Goal: Information Seeking & Learning: Learn about a topic

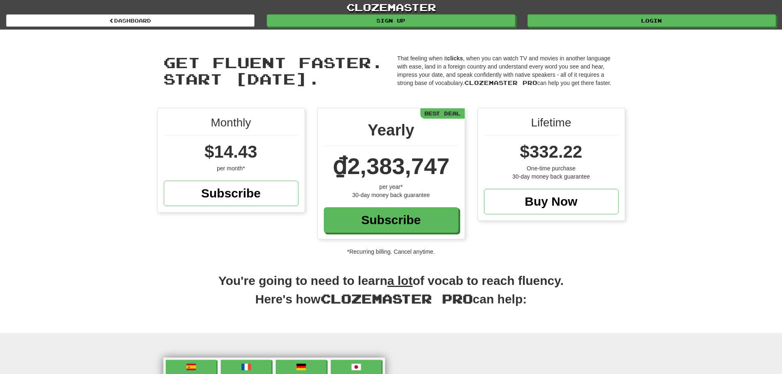
click at [609, 28] on div "clozemaster Dashboard Sign up Login Dashboard" at bounding box center [390, 15] width 769 height 30
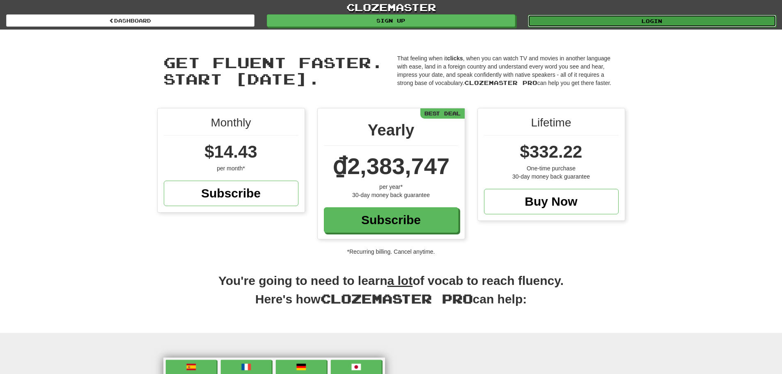
click at [618, 21] on link "Login" at bounding box center [652, 21] width 248 height 12
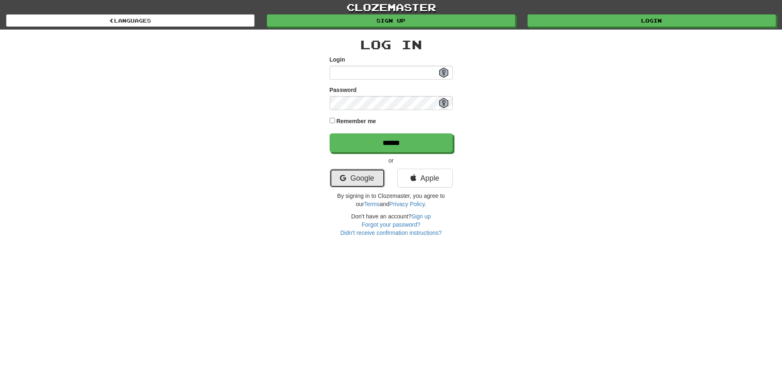
click at [361, 183] on link "Google" at bounding box center [357, 178] width 55 height 19
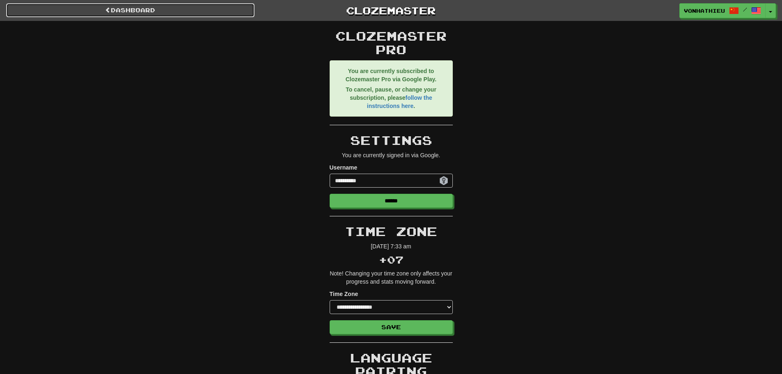
click at [146, 15] on link "Dashboard" at bounding box center [130, 10] width 248 height 14
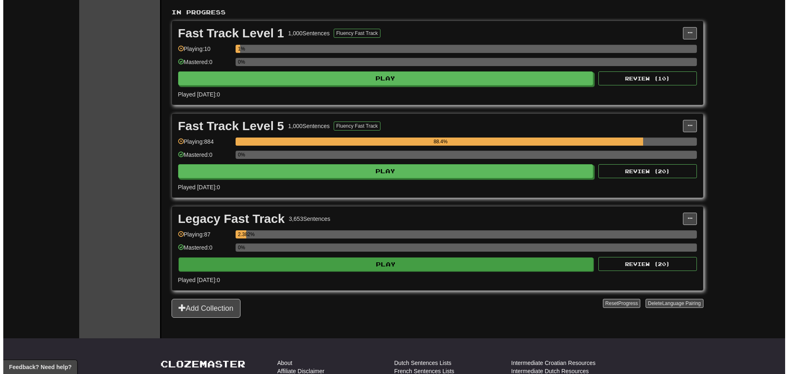
scroll to position [164, 0]
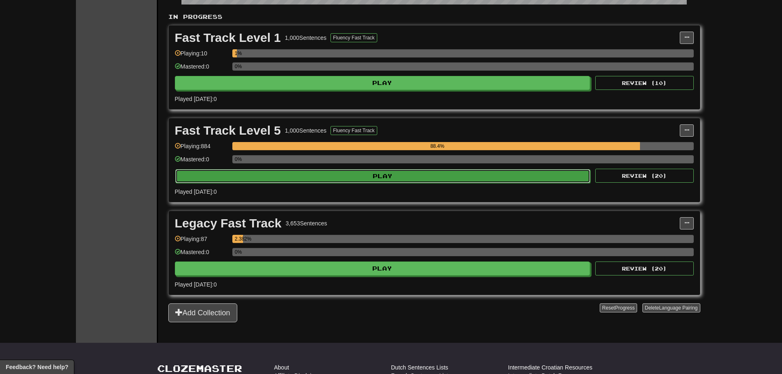
click at [369, 180] on button "Play" at bounding box center [382, 176] width 415 height 14
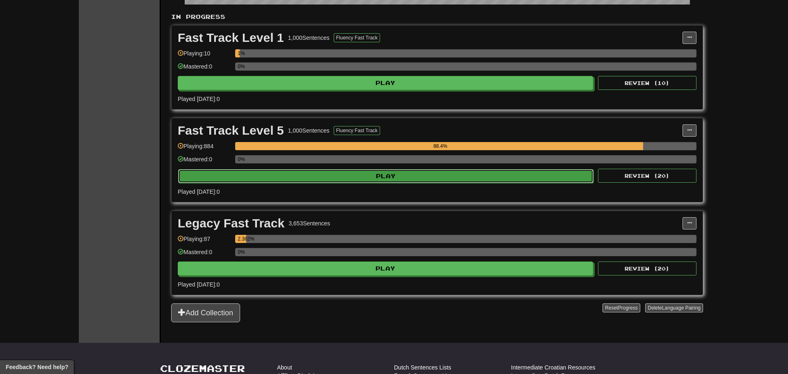
select select "**"
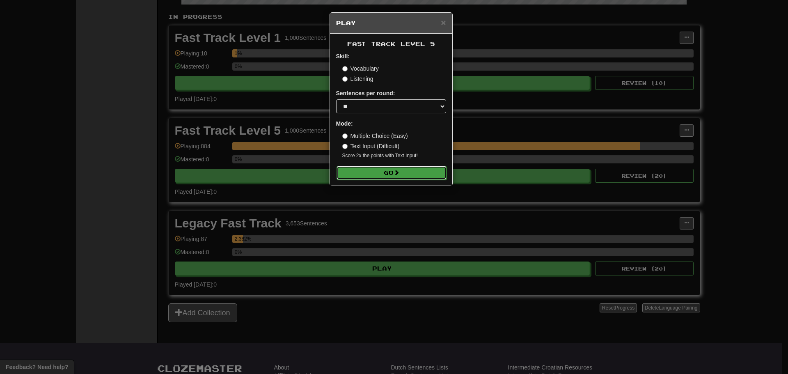
click at [391, 172] on button "Go" at bounding box center [392, 173] width 110 height 14
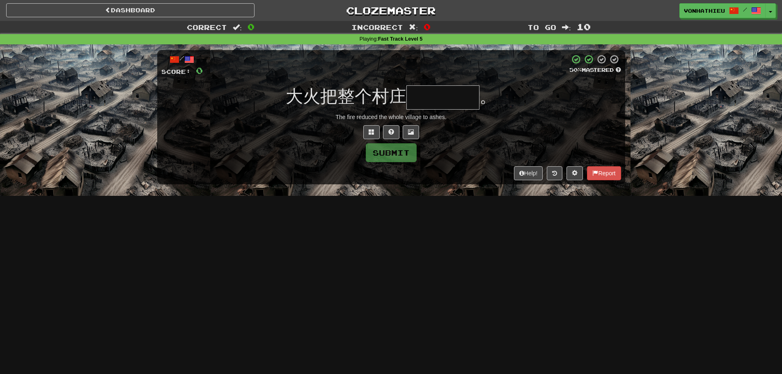
click at [431, 105] on input "text" at bounding box center [442, 97] width 73 height 24
click at [369, 137] on button at bounding box center [371, 132] width 16 height 14
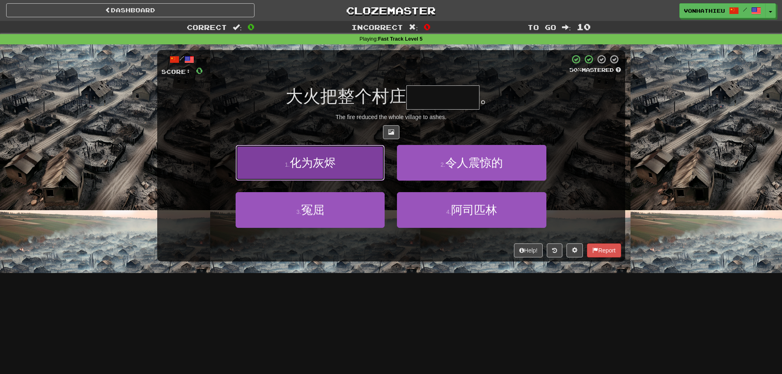
click at [333, 176] on button "1 . 化为灰烬" at bounding box center [310, 163] width 149 height 36
type input "****"
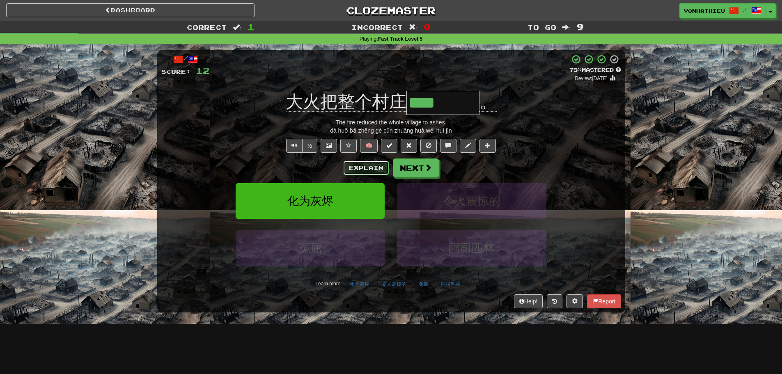
click at [360, 163] on button "Explain" at bounding box center [366, 168] width 45 height 14
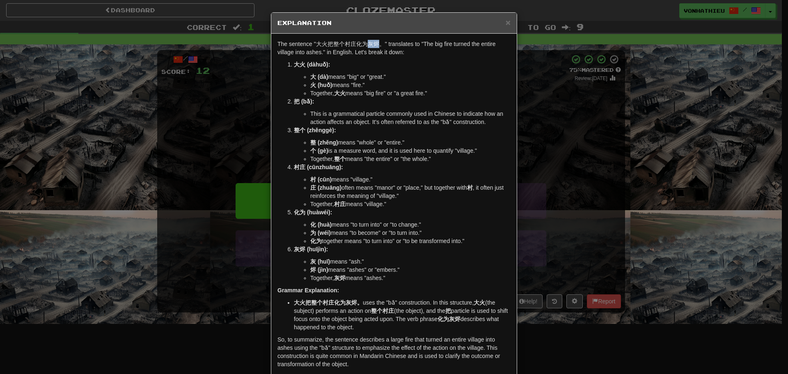
drag, startPoint x: 367, startPoint y: 46, endPoint x: 373, endPoint y: 46, distance: 6.6
click at [373, 46] on p "The sentence "大火把整个村庄化为灰烬。" translates to "The big fire turned the entire villa…" at bounding box center [393, 48] width 233 height 16
click at [385, 54] on body "Dashboard Clozemaster vonhathieu / Toggle Dropdown Dashboard Leaderboard Activi…" at bounding box center [394, 332] width 788 height 665
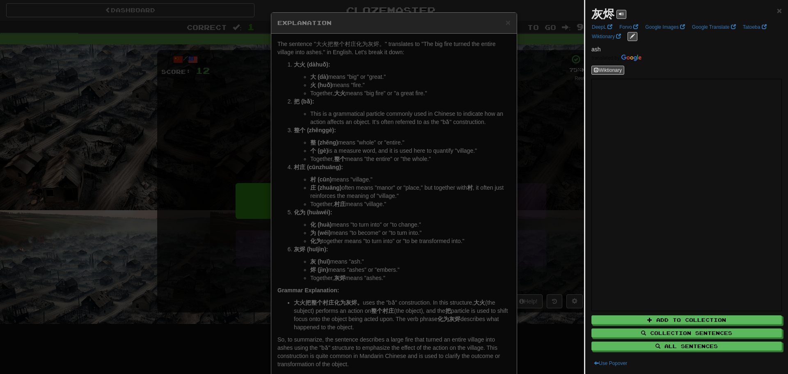
click at [476, 56] on div at bounding box center [394, 187] width 788 height 374
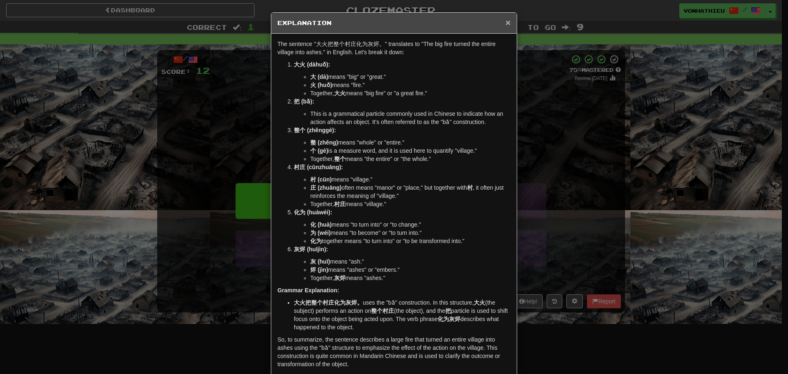
click at [507, 22] on span "×" at bounding box center [508, 22] width 5 height 9
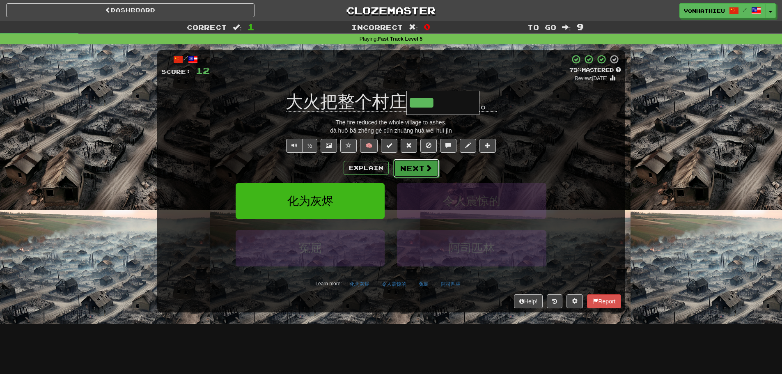
click at [421, 174] on button "Next" at bounding box center [416, 168] width 46 height 19
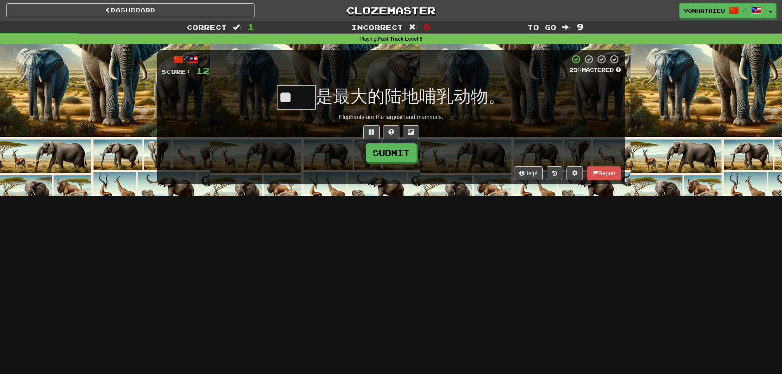
type input "*"
type input "**"
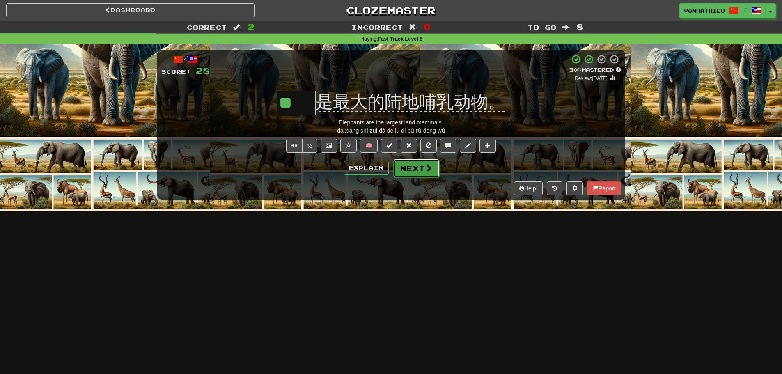
click at [415, 174] on button "Next" at bounding box center [416, 168] width 46 height 19
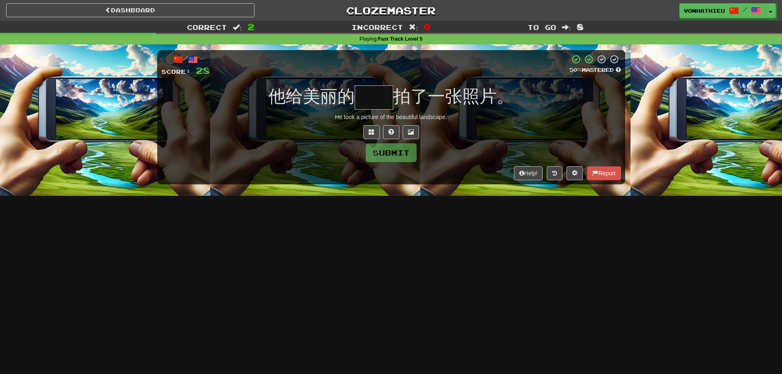
click at [371, 99] on input "text" at bounding box center [374, 97] width 39 height 24
type input "*"
type input "**"
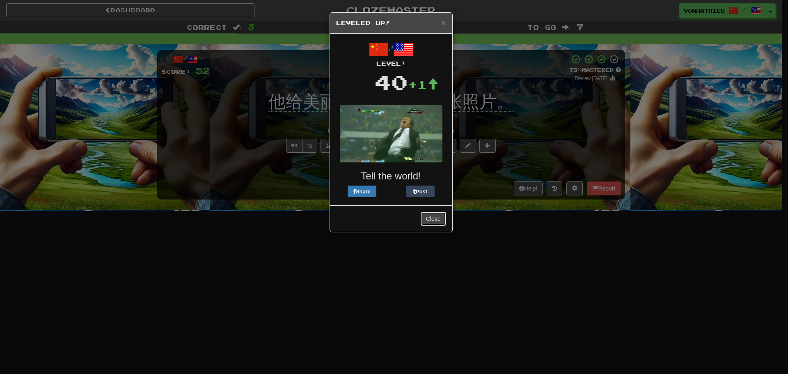
click at [431, 220] on button "Close" at bounding box center [433, 219] width 25 height 14
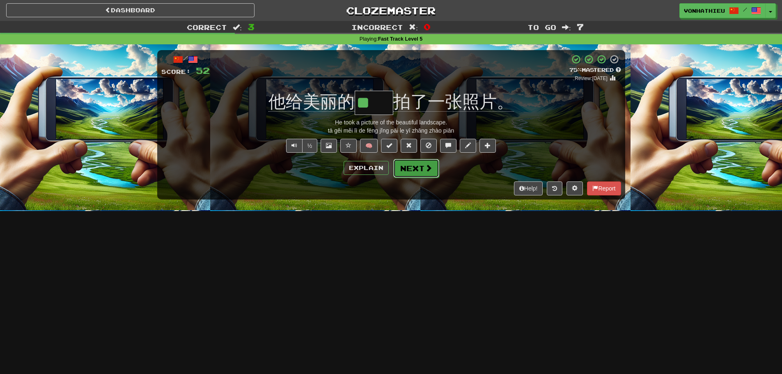
click at [425, 169] on span at bounding box center [428, 167] width 7 height 7
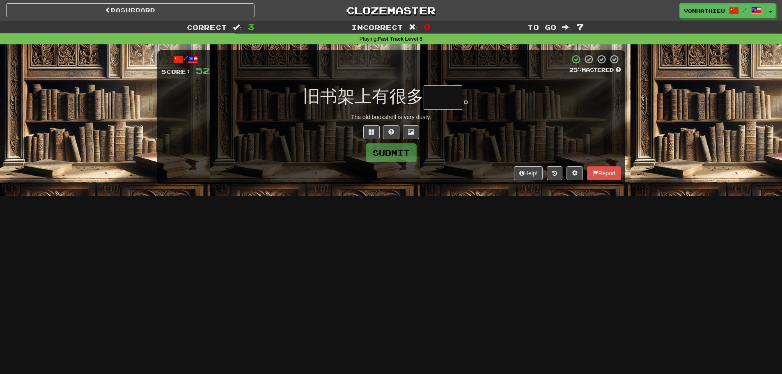
click at [451, 99] on input "text" at bounding box center [443, 97] width 39 height 24
click at [444, 95] on input "text" at bounding box center [443, 97] width 39 height 24
type input "*"
type input "**"
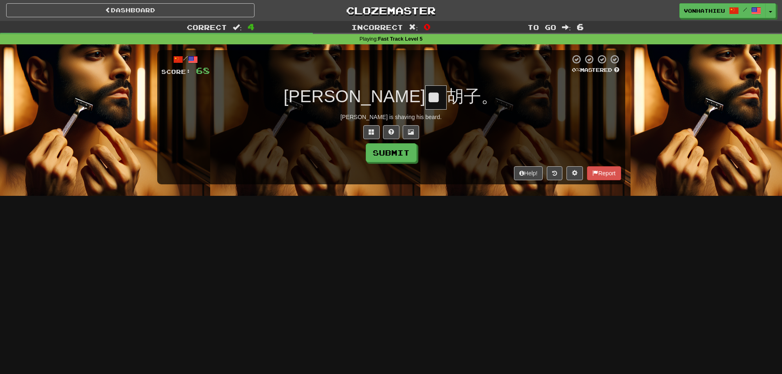
scroll to position [0, 1]
type input "*"
click at [368, 131] on button at bounding box center [371, 132] width 16 height 14
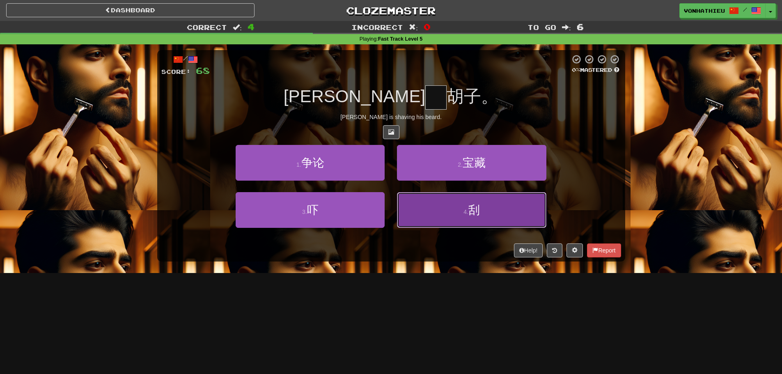
click at [409, 218] on button "4 . 刮" at bounding box center [471, 210] width 149 height 36
type input "*"
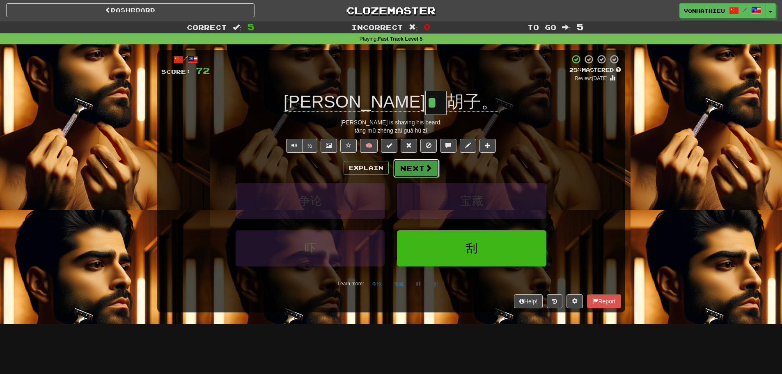
click at [420, 163] on button "Next" at bounding box center [416, 168] width 46 height 19
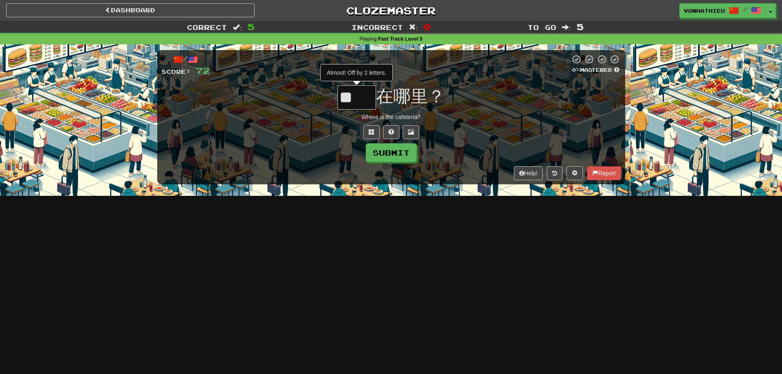
type input "*"
click at [366, 131] on button at bounding box center [371, 132] width 16 height 14
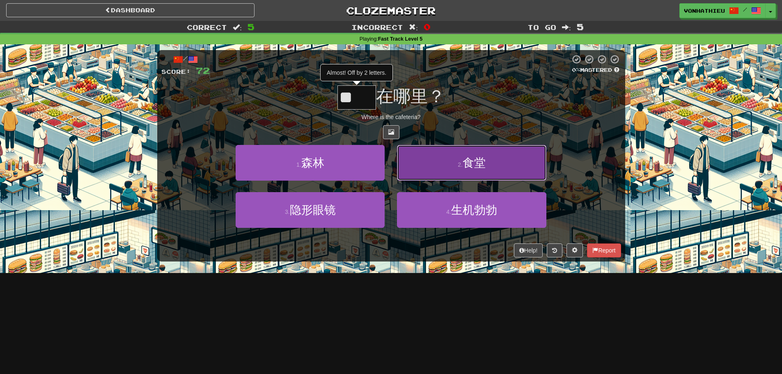
click at [424, 158] on button "2 . 食堂" at bounding box center [471, 163] width 149 height 36
type input "**"
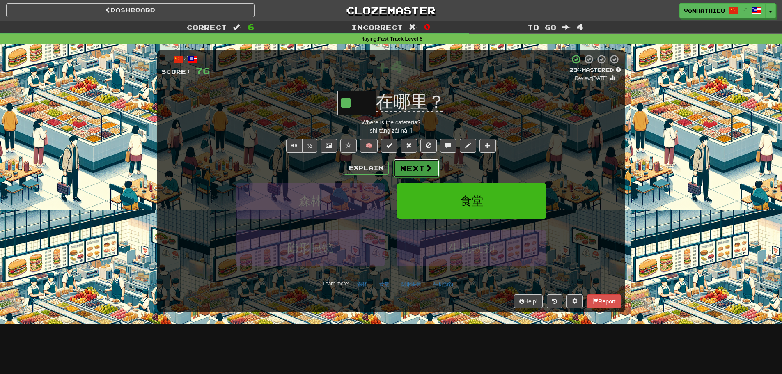
click at [399, 170] on button "Next" at bounding box center [416, 168] width 46 height 19
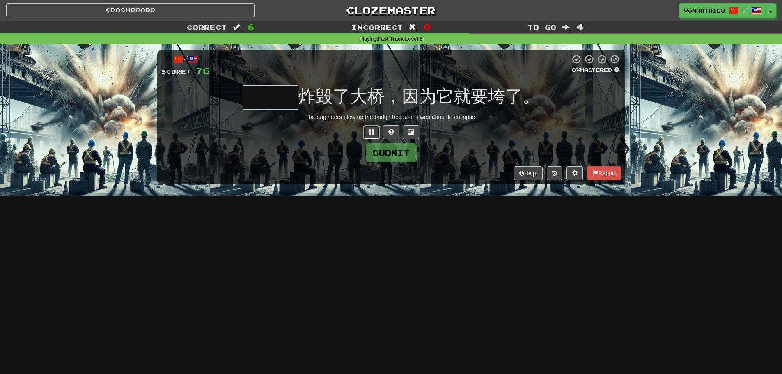
click at [372, 130] on span at bounding box center [372, 132] width 6 height 6
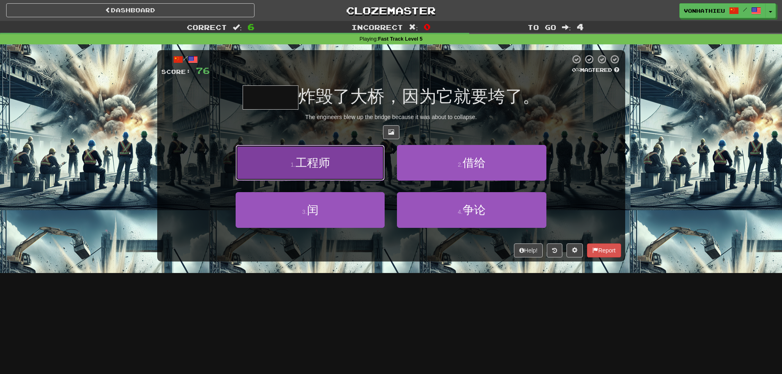
click at [349, 170] on button "1 . 工程师" at bounding box center [310, 163] width 149 height 36
type input "***"
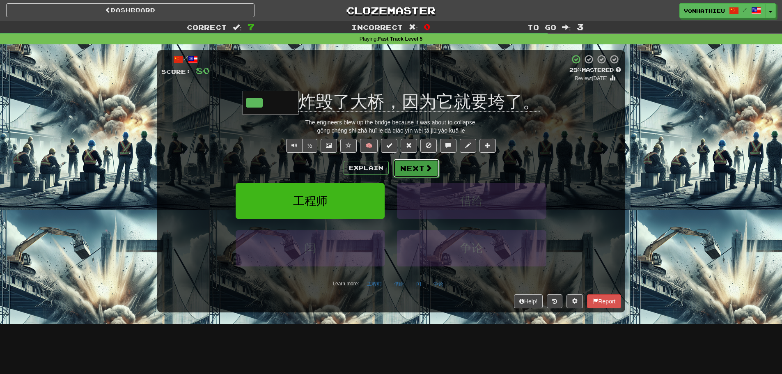
click at [416, 170] on button "Next" at bounding box center [416, 168] width 46 height 19
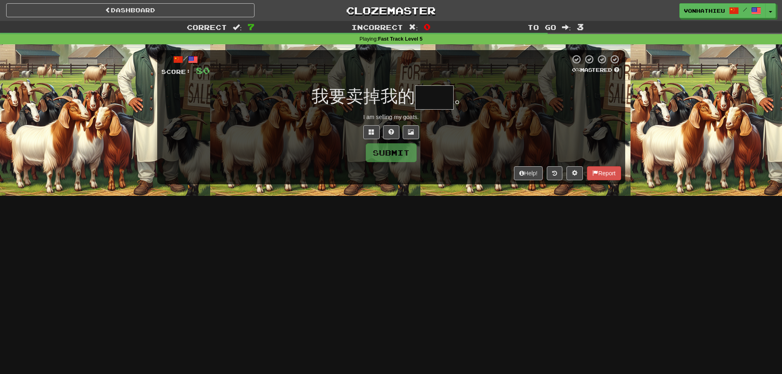
click at [426, 94] on input "text" at bounding box center [434, 97] width 39 height 24
click at [365, 130] on button at bounding box center [371, 132] width 16 height 14
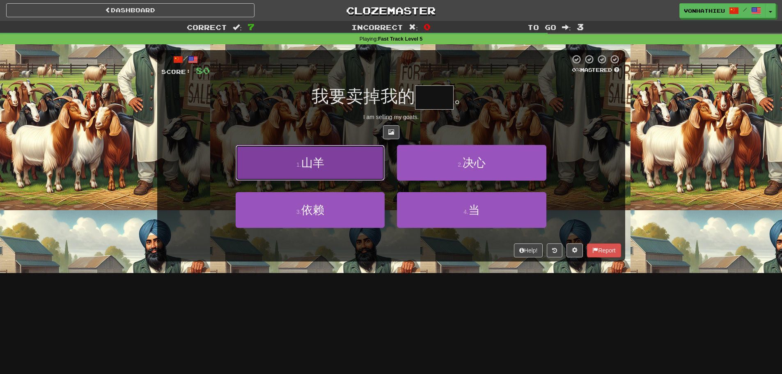
click at [334, 170] on button "1 . 山羊" at bounding box center [310, 163] width 149 height 36
type input "**"
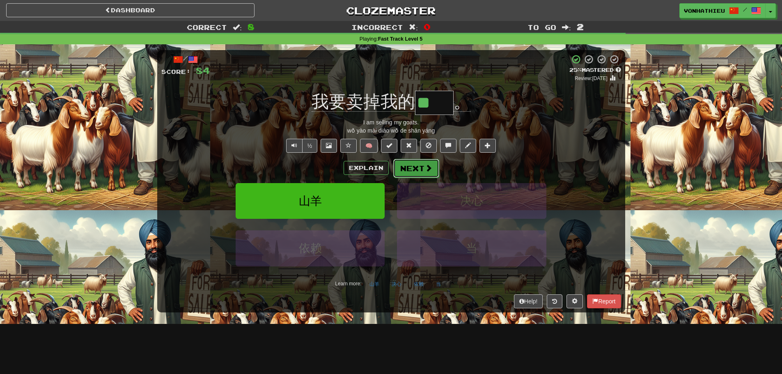
click at [417, 172] on button "Next" at bounding box center [416, 168] width 46 height 19
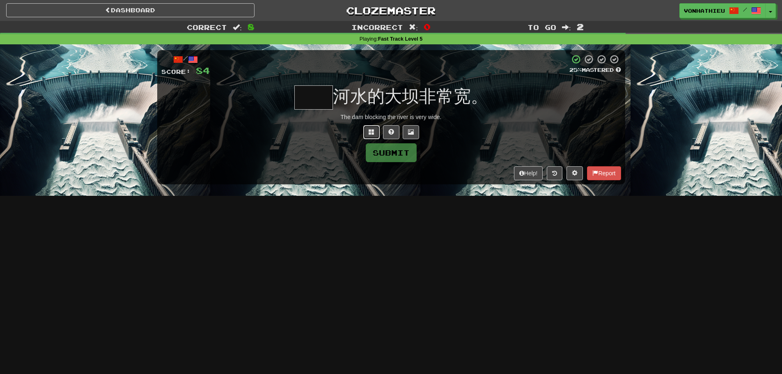
click at [372, 129] on span at bounding box center [372, 132] width 6 height 6
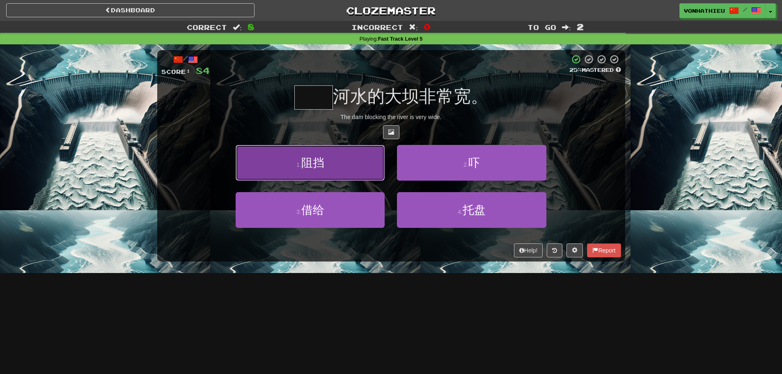
click at [333, 170] on button "1 . 阻挡" at bounding box center [310, 163] width 149 height 36
type input "**"
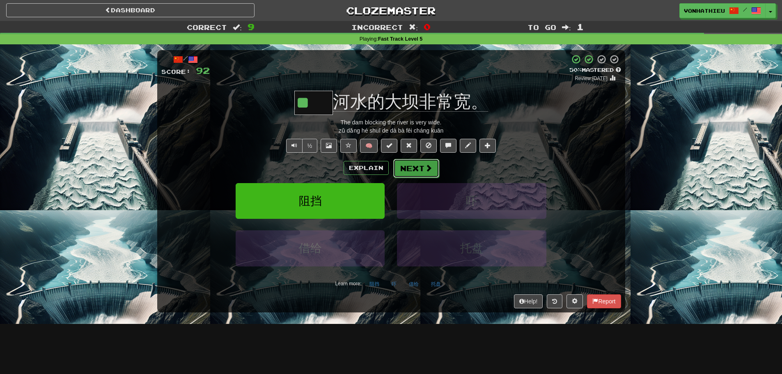
click at [426, 168] on span at bounding box center [428, 167] width 7 height 7
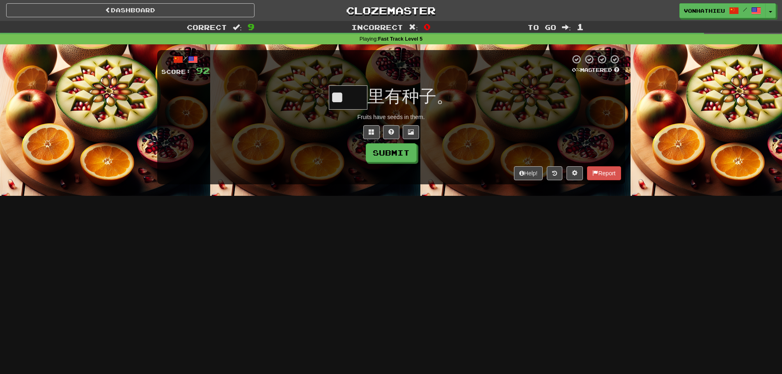
type input "**"
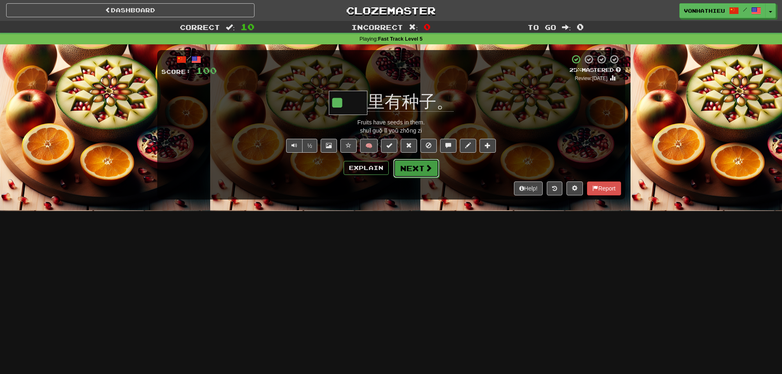
click at [423, 167] on button "Next" at bounding box center [416, 168] width 46 height 19
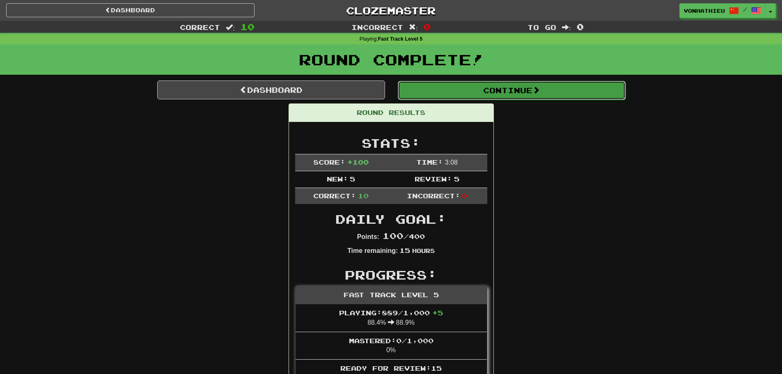
click at [536, 95] on button "Continue" at bounding box center [512, 90] width 228 height 19
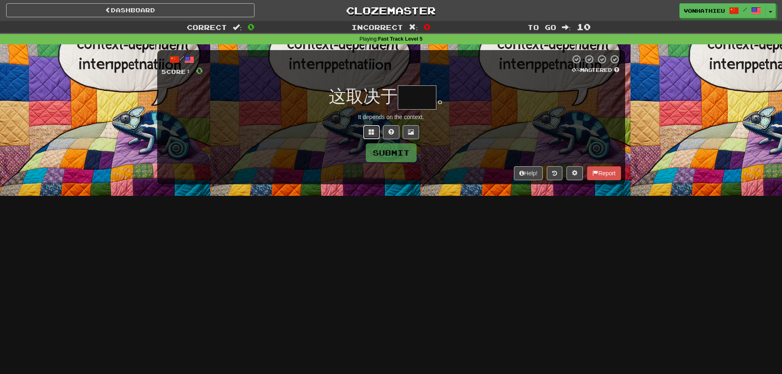
click at [373, 135] on span at bounding box center [372, 132] width 6 height 6
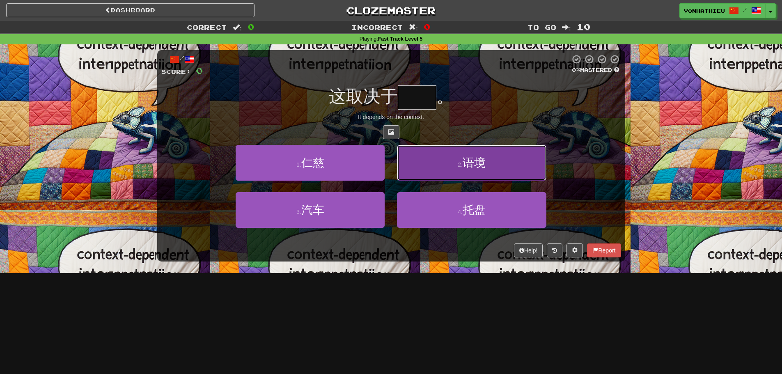
click at [512, 165] on button "2 . 语境" at bounding box center [471, 163] width 149 height 36
type input "**"
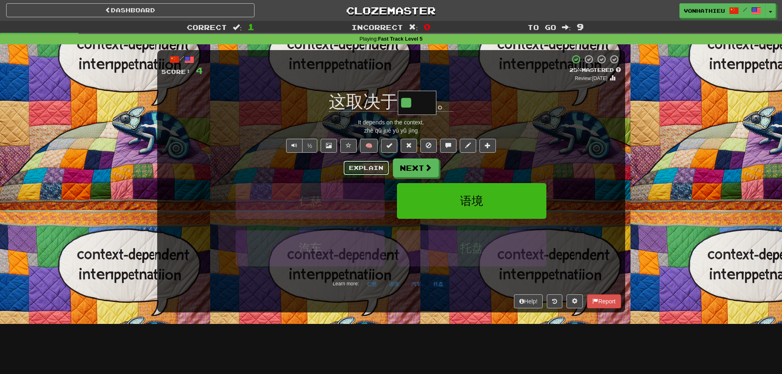
click at [372, 170] on button "Explain" at bounding box center [366, 168] width 45 height 14
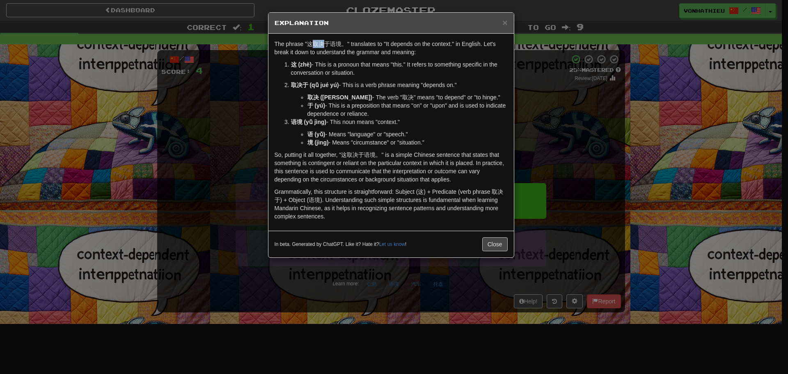
drag, startPoint x: 314, startPoint y: 46, endPoint x: 323, endPoint y: 45, distance: 9.4
click at [323, 45] on p "The phrase "这取决于语境。" translates to "It depends on the context." in English. Let…" at bounding box center [391, 48] width 233 height 16
click at [334, 53] on body "Dashboard Clozemaster vonhathieu / Toggle Dropdown Dashboard Leaderboard Activi…" at bounding box center [394, 332] width 788 height 665
click at [488, 51] on p "The phrase "这取决于语境。" translates to "It depends on the context." in English. Let…" at bounding box center [391, 48] width 233 height 16
click at [504, 23] on span "×" at bounding box center [504, 22] width 5 height 9
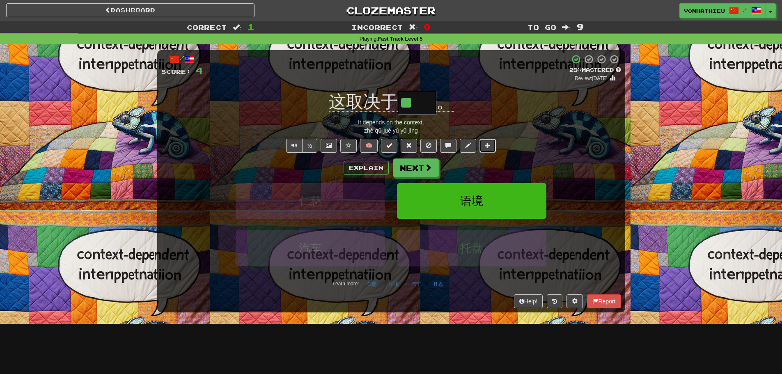
click at [488, 140] on button at bounding box center [487, 146] width 16 height 14
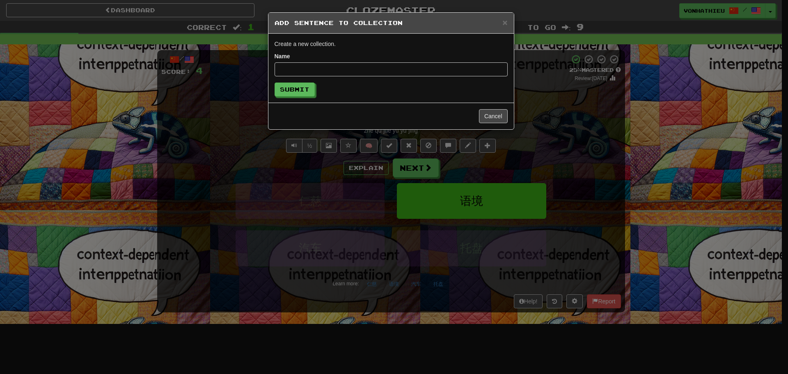
click at [404, 169] on div "× Add Sentence to Collection Create a new collection. Name Submit Cancel" at bounding box center [394, 187] width 788 height 374
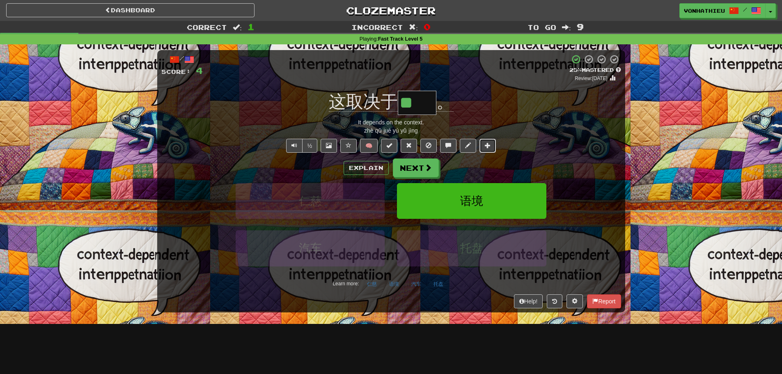
click at [490, 149] on button at bounding box center [487, 146] width 16 height 14
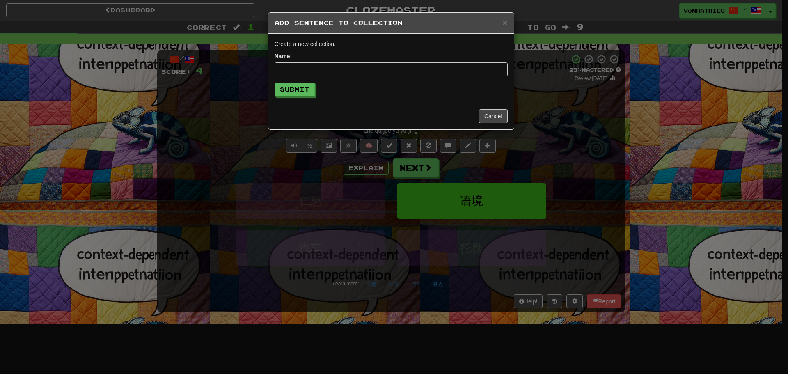
click at [335, 69] on input "text" at bounding box center [391, 69] width 233 height 14
type input "*****"
click at [309, 84] on button "Submit" at bounding box center [295, 90] width 40 height 14
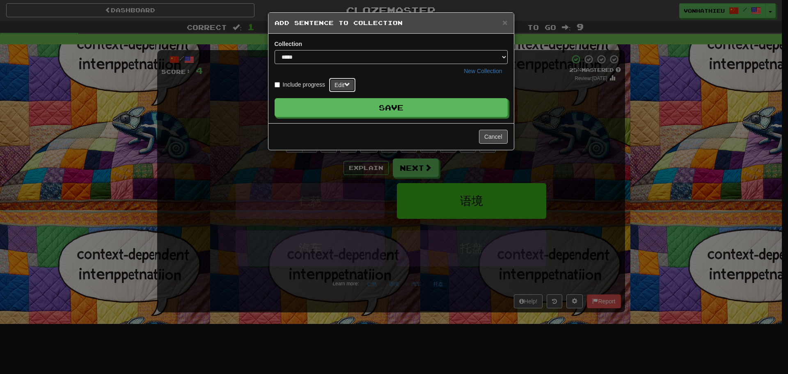
click at [348, 90] on button "Edit" at bounding box center [342, 85] width 26 height 14
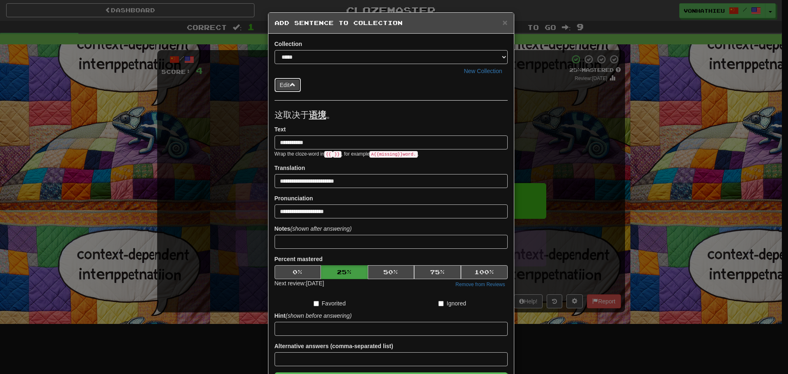
click at [299, 85] on button "Edit" at bounding box center [288, 85] width 26 height 14
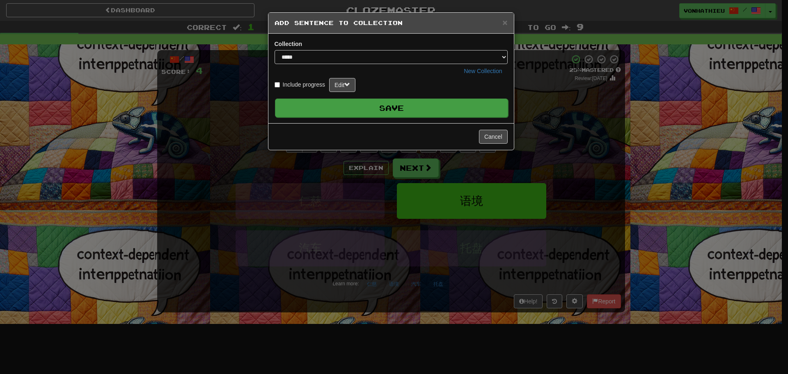
click at [342, 108] on button "Save" at bounding box center [391, 107] width 233 height 19
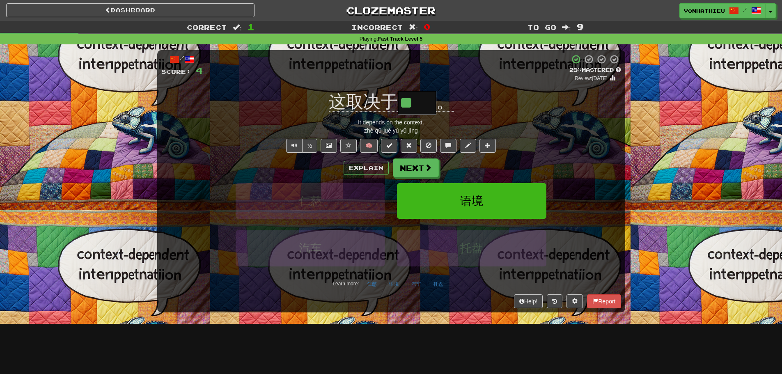
click at [386, 108] on span "这取决于" at bounding box center [363, 102] width 69 height 20
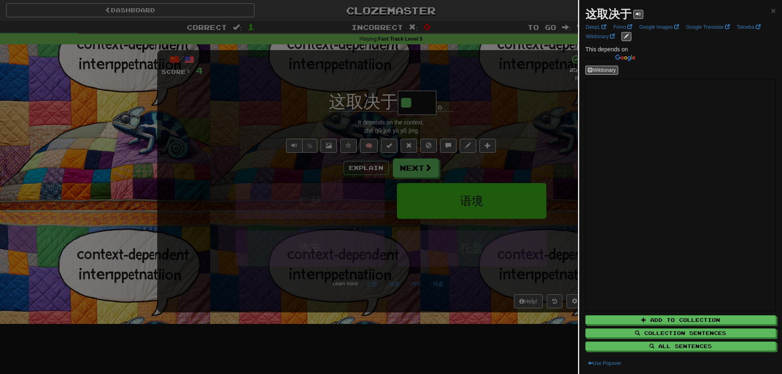
click at [386, 108] on div at bounding box center [391, 187] width 782 height 374
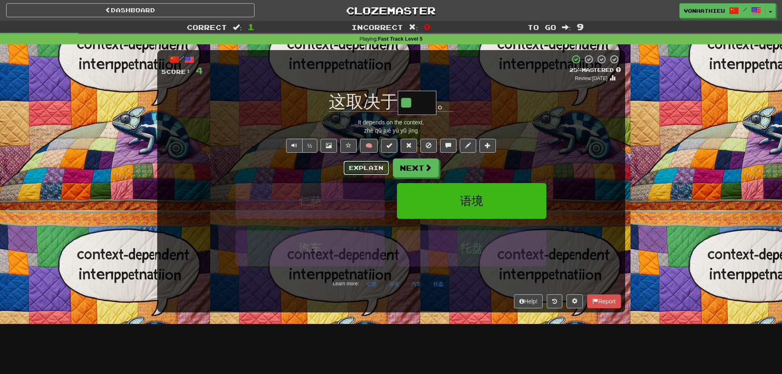
click at [354, 164] on button "Explain" at bounding box center [366, 168] width 45 height 14
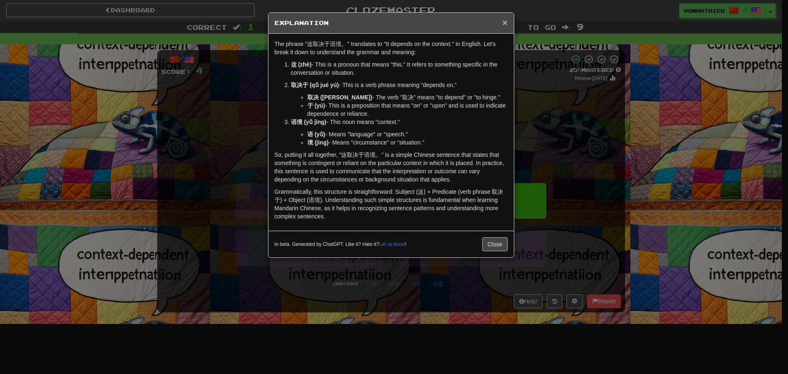
click at [506, 25] on span "×" at bounding box center [504, 22] width 5 height 9
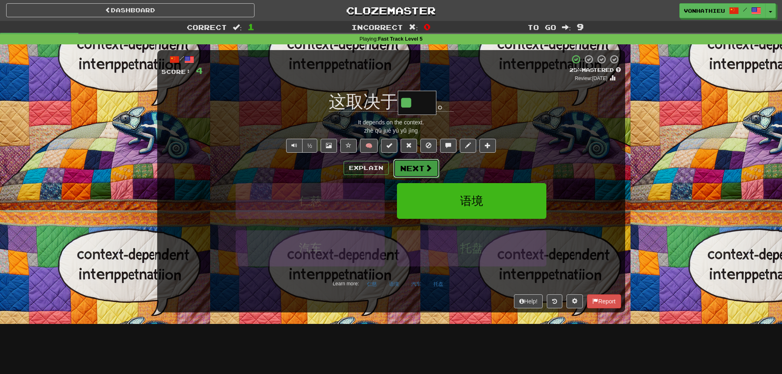
click at [420, 163] on button "Next" at bounding box center [416, 168] width 46 height 19
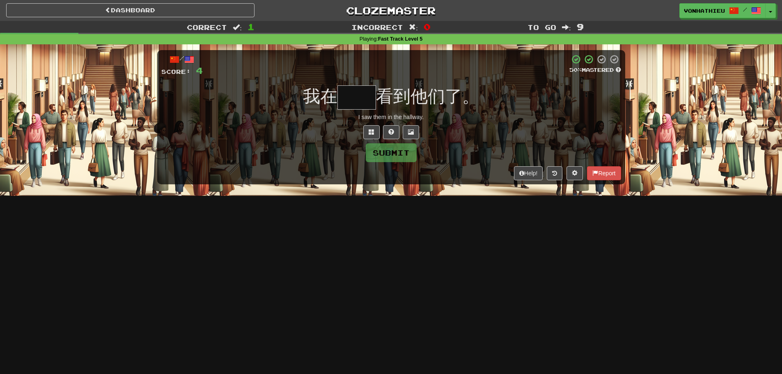
click at [364, 103] on input "text" at bounding box center [356, 97] width 39 height 24
click at [350, 89] on input "text" at bounding box center [356, 97] width 39 height 24
click at [349, 89] on input "text" at bounding box center [356, 97] width 39 height 24
click at [370, 133] on span at bounding box center [372, 132] width 6 height 6
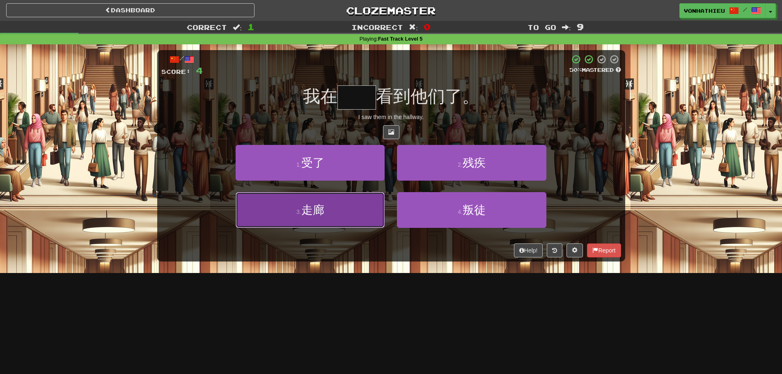
click at [357, 215] on button "3 . 走廊" at bounding box center [310, 210] width 149 height 36
type input "**"
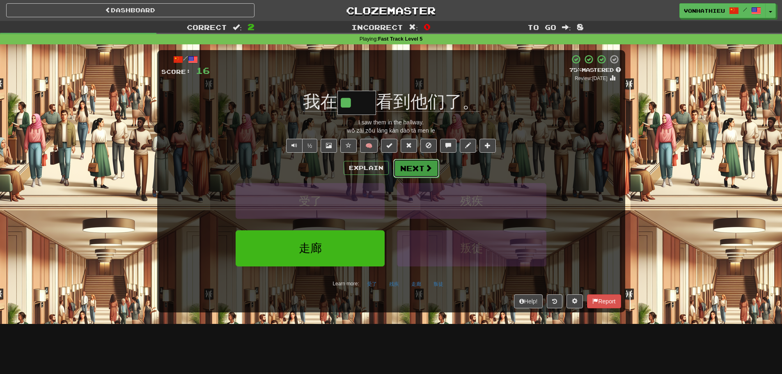
click at [422, 173] on button "Next" at bounding box center [416, 168] width 46 height 19
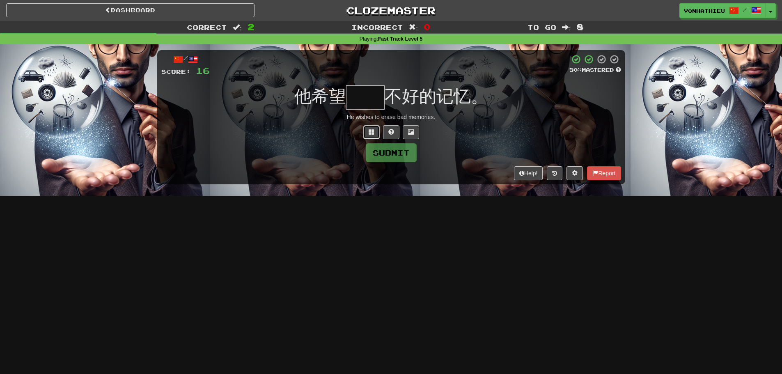
click at [372, 138] on button at bounding box center [371, 132] width 16 height 14
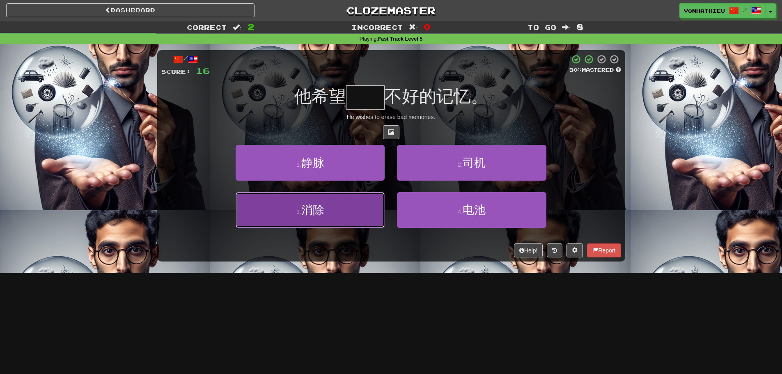
click at [361, 222] on button "3 . 消除" at bounding box center [310, 210] width 149 height 36
type input "**"
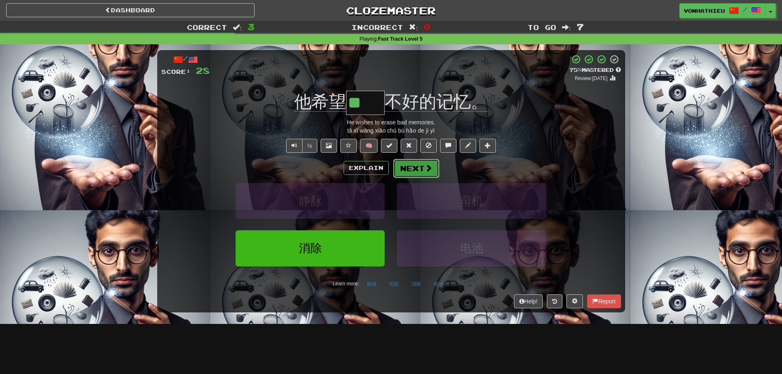
click at [409, 172] on button "Next" at bounding box center [416, 168] width 46 height 19
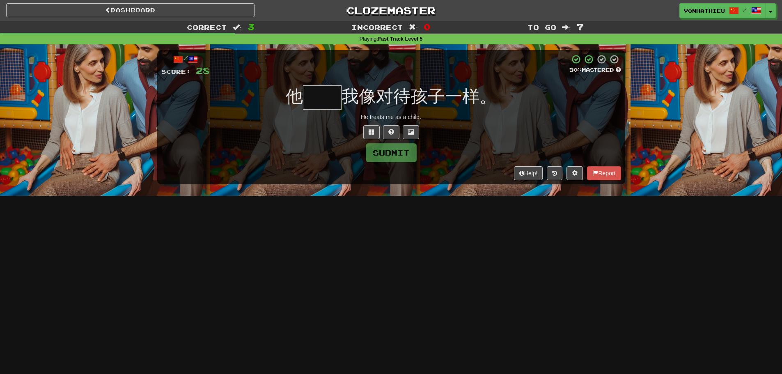
click at [325, 105] on input "text" at bounding box center [322, 97] width 39 height 24
type input "**"
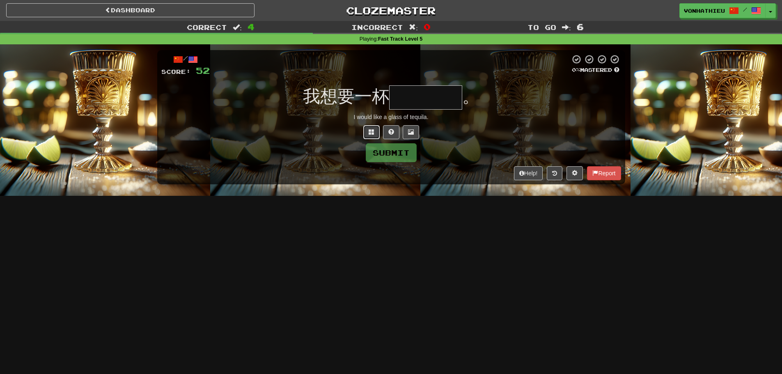
click at [371, 132] on span at bounding box center [372, 132] width 6 height 6
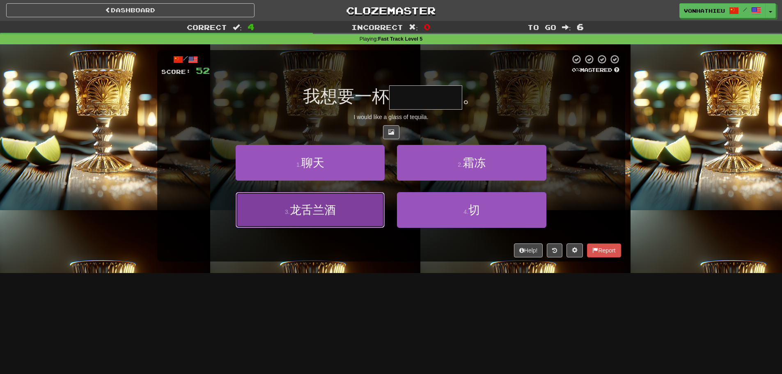
click at [349, 210] on button "3 . 龙舌兰酒" at bounding box center [310, 210] width 149 height 36
type input "****"
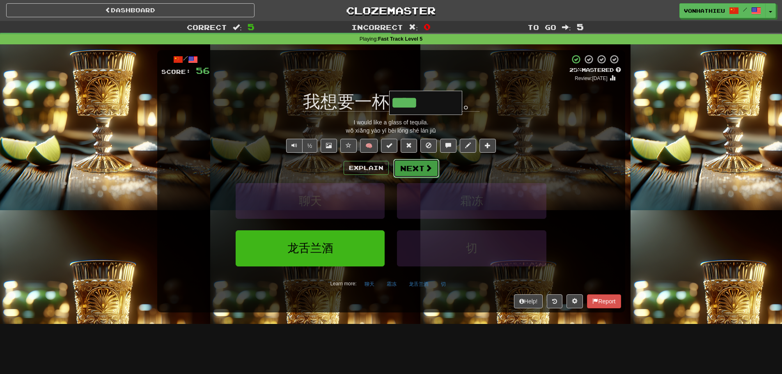
click at [420, 167] on button "Next" at bounding box center [416, 168] width 46 height 19
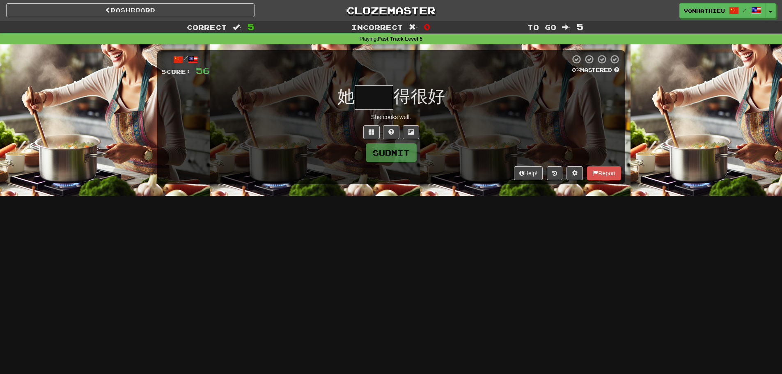
click at [375, 97] on input "text" at bounding box center [374, 97] width 39 height 24
type input "*"
click at [376, 128] on button at bounding box center [371, 132] width 16 height 14
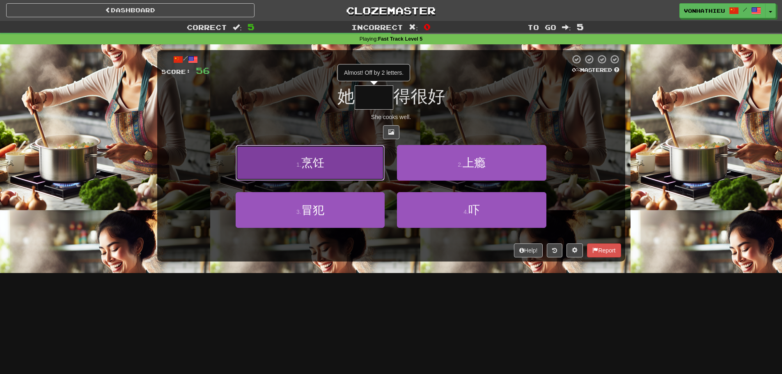
click at [366, 175] on button "1 . 烹饪" at bounding box center [310, 163] width 149 height 36
type input "**"
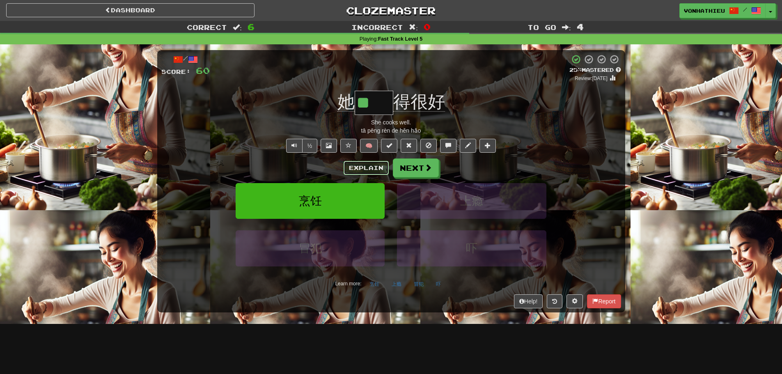
click at [357, 167] on button "Explain" at bounding box center [366, 168] width 45 height 14
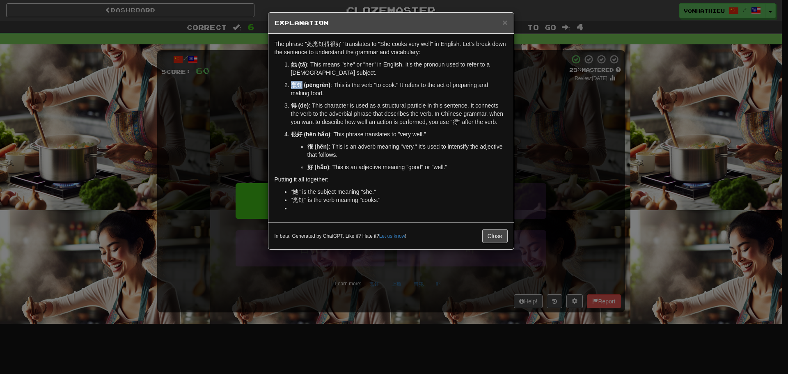
drag, startPoint x: 291, startPoint y: 83, endPoint x: 300, endPoint y: 83, distance: 9.8
click at [300, 83] on strong "烹饪 (pēngrèn)" at bounding box center [310, 85] width 39 height 7
click at [311, 92] on body "Dashboard Clozemaster vonhathieu / Toggle Dropdown Dashboard Leaderboard Activi…" at bounding box center [394, 332] width 788 height 665
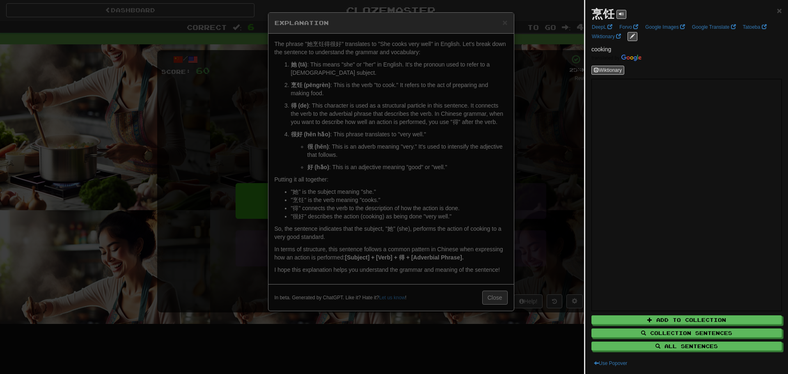
click at [502, 27] on div at bounding box center [394, 187] width 788 height 374
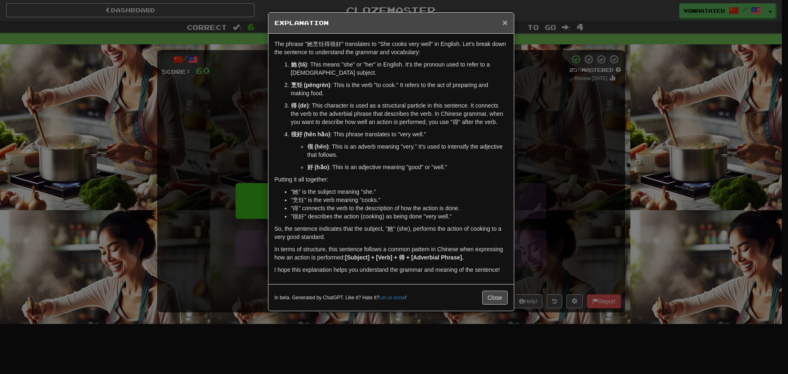
click at [504, 25] on span "×" at bounding box center [504, 22] width 5 height 9
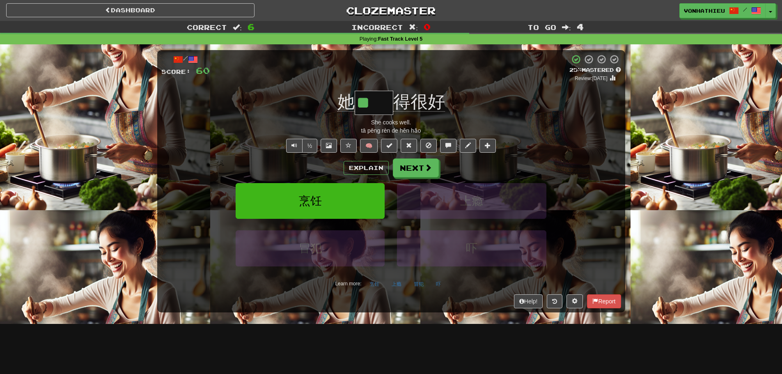
click at [504, 104] on div "她 ** 得很好" at bounding box center [391, 103] width 460 height 24
click at [411, 171] on button "Next" at bounding box center [416, 168] width 46 height 19
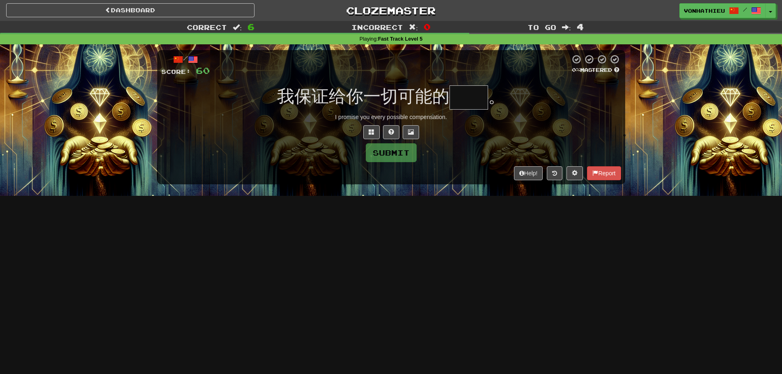
click at [458, 97] on input "text" at bounding box center [468, 97] width 39 height 24
click at [462, 96] on input "text" at bounding box center [468, 97] width 39 height 24
click at [458, 98] on input "text" at bounding box center [468, 97] width 39 height 24
click at [375, 128] on button at bounding box center [371, 132] width 16 height 14
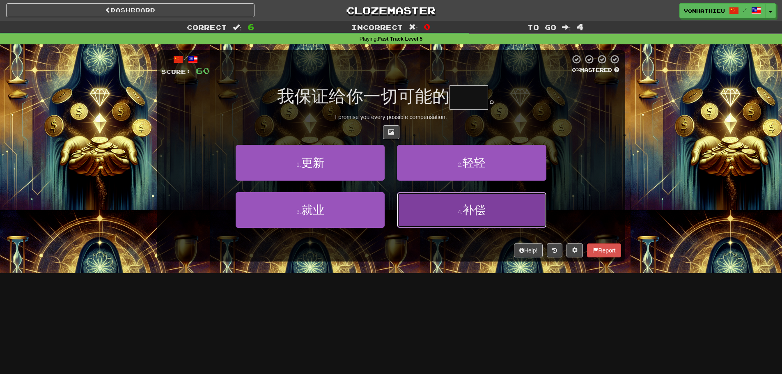
click at [485, 217] on button "4 . 补偿" at bounding box center [471, 210] width 149 height 36
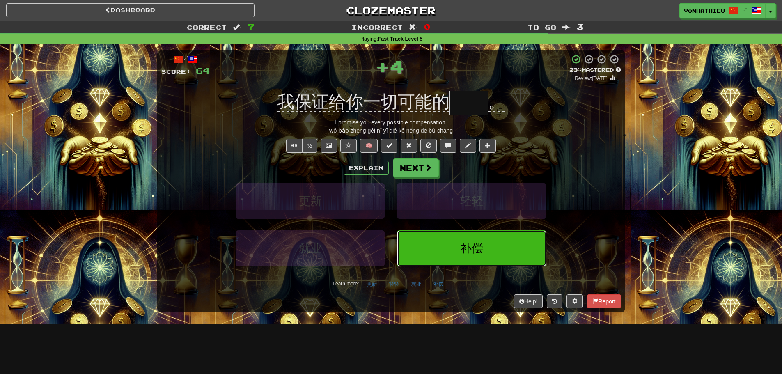
type input "**"
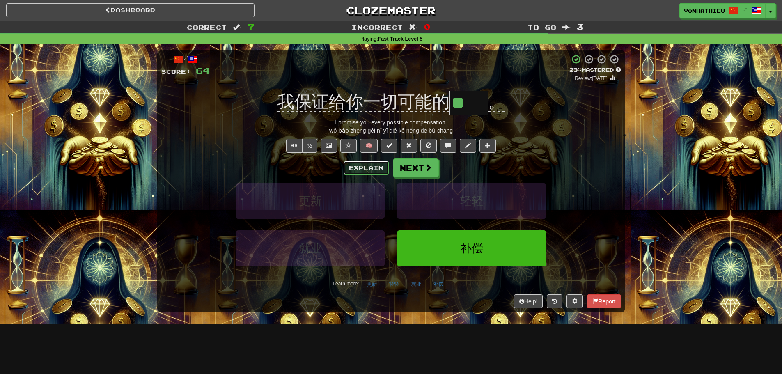
click at [352, 167] on button "Explain" at bounding box center [366, 168] width 45 height 14
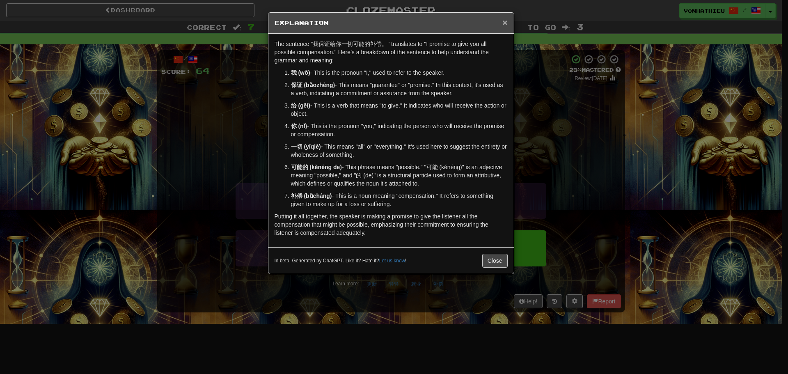
click at [505, 21] on span "×" at bounding box center [504, 22] width 5 height 9
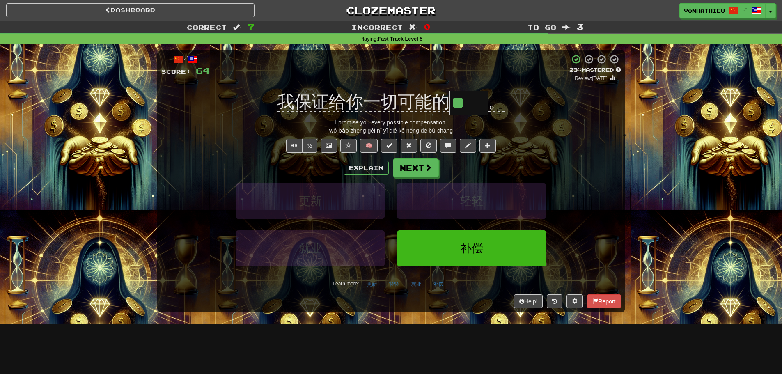
click at [532, 113] on div "我保证给你一切可能的 ** 。" at bounding box center [391, 103] width 460 height 24
click at [432, 173] on button "Next" at bounding box center [416, 168] width 46 height 19
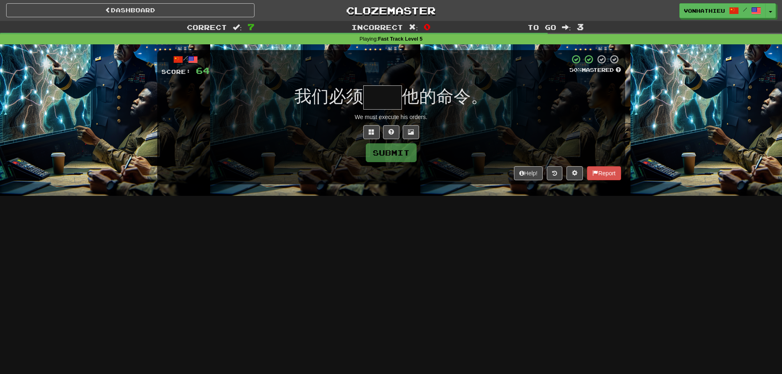
click at [387, 98] on input "text" at bounding box center [382, 97] width 39 height 24
type input "*"
click at [369, 131] on span at bounding box center [372, 132] width 6 height 6
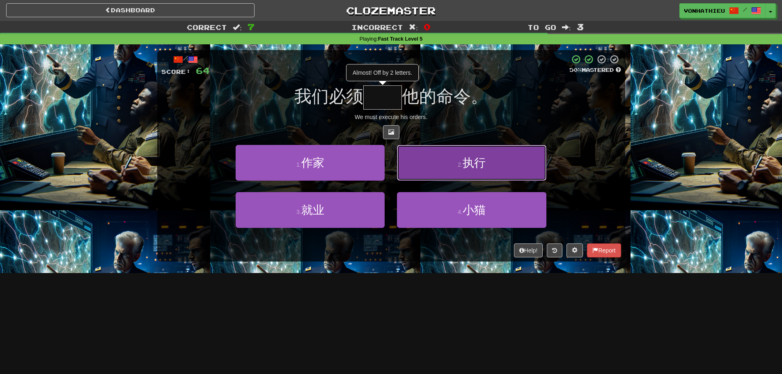
click at [471, 173] on button "2 . 执行" at bounding box center [471, 163] width 149 height 36
type input "**"
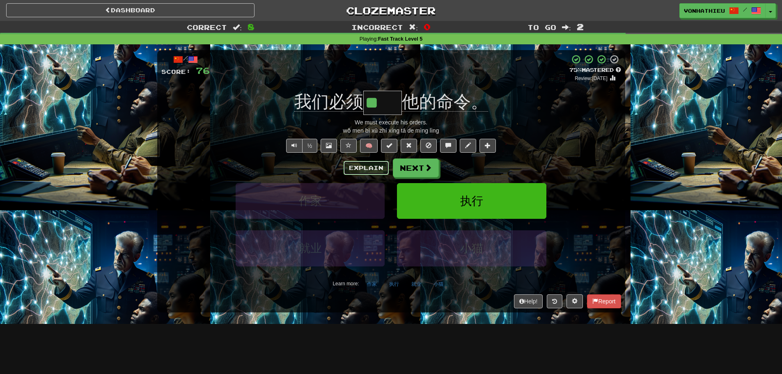
click at [366, 170] on button "Explain" at bounding box center [366, 168] width 45 height 14
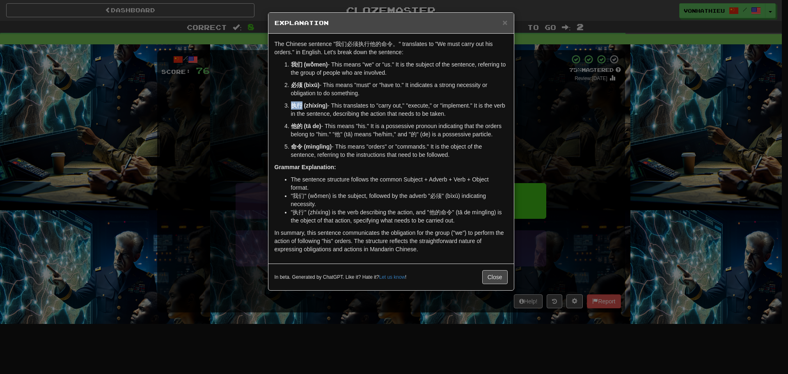
drag, startPoint x: 290, startPoint y: 108, endPoint x: 302, endPoint y: 108, distance: 12.3
click at [302, 108] on li "执行 (zhíxíng) - This translates to "carry out," "execute," or "implement." It is…" at bounding box center [399, 109] width 217 height 16
click at [317, 117] on body "Dashboard Clozemaster vonhathieu / Toggle Dropdown Dashboard Leaderboard Activi…" at bounding box center [394, 332] width 788 height 665
click at [489, 90] on p "必须 (bìxū) - This means "must" or "have to." It indicates a strong necessity or …" at bounding box center [399, 89] width 217 height 16
click at [508, 22] on div "× Explanation" at bounding box center [390, 23] width 245 height 21
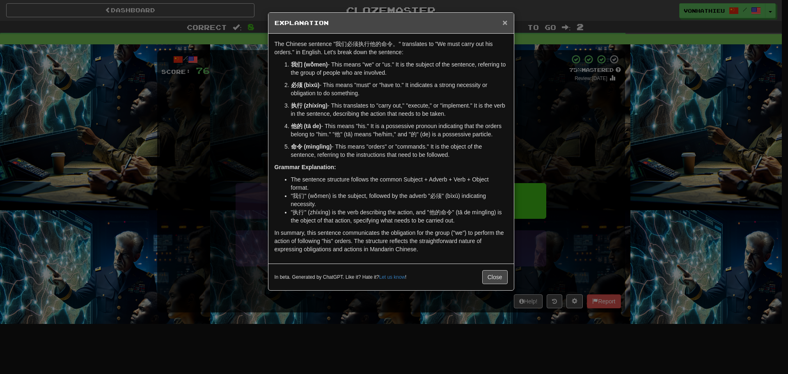
click at [506, 22] on span "×" at bounding box center [504, 22] width 5 height 9
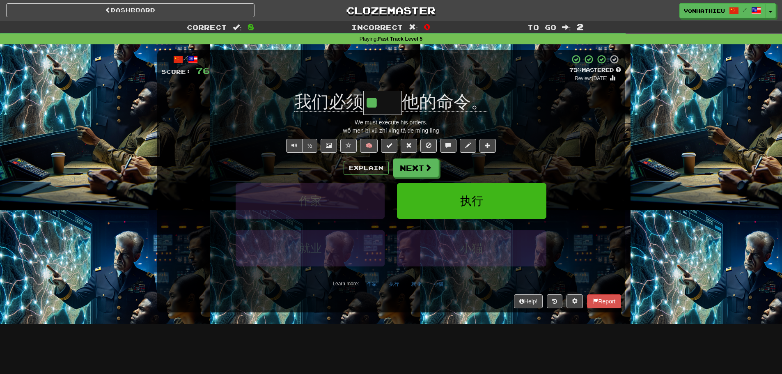
click at [567, 115] on div "/ Score: 76 + 12 75 % Mastered Review: [DATE] 我们必须 ** 他的命令。 We must execute his…" at bounding box center [391, 181] width 468 height 262
click at [408, 166] on button "Next" at bounding box center [416, 168] width 46 height 19
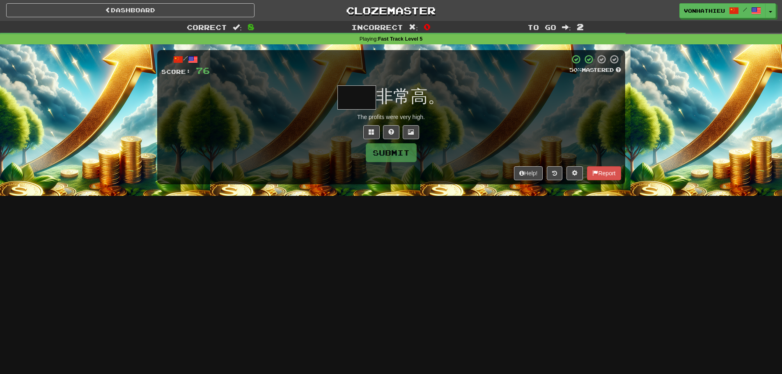
click at [390, 103] on span "非常高。" at bounding box center [410, 96] width 69 height 19
click at [470, 106] on div "非常高。" at bounding box center [391, 97] width 460 height 24
click at [353, 99] on input "text" at bounding box center [356, 97] width 39 height 24
type input "**"
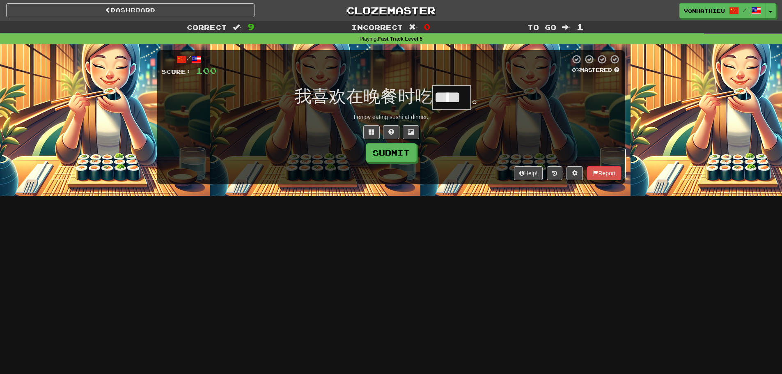
scroll to position [0, 0]
type input "*"
click at [366, 125] on button at bounding box center [371, 132] width 16 height 14
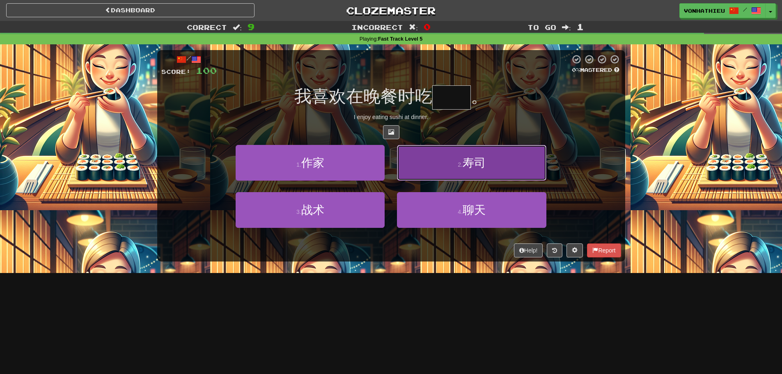
click at [428, 165] on button "2 . 寿司" at bounding box center [471, 163] width 149 height 36
type input "**"
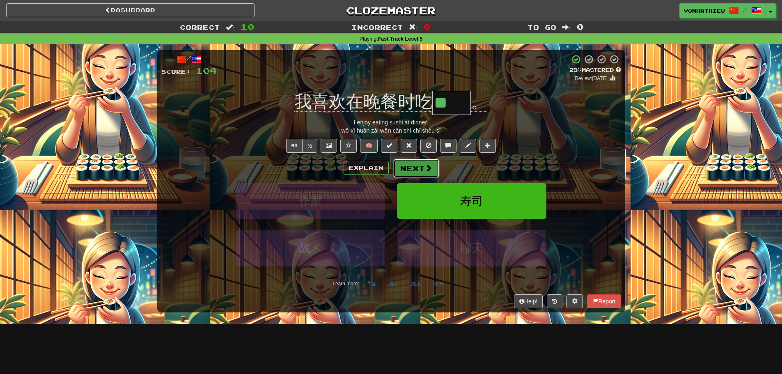
click at [411, 169] on button "Next" at bounding box center [416, 168] width 46 height 19
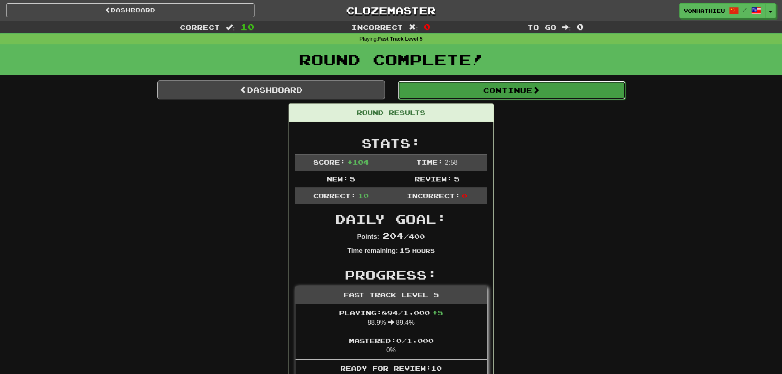
click at [485, 86] on button "Continue" at bounding box center [512, 90] width 228 height 19
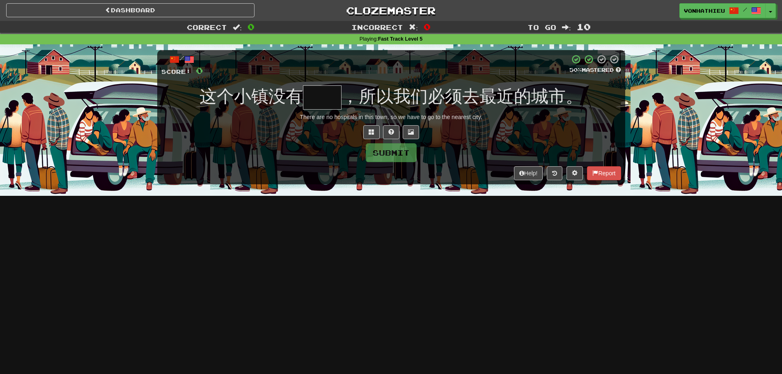
click at [314, 93] on input "text" at bounding box center [322, 97] width 39 height 24
type input "**"
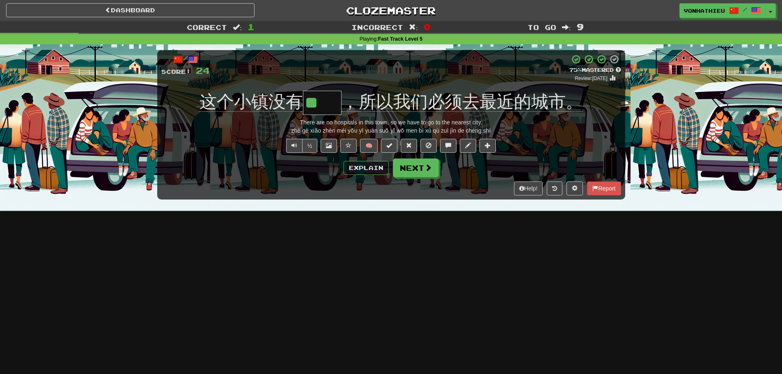
click at [427, 155] on div "/ Score: 24 + 24 75 % Mastered Review: [DATE] 这个小镇没有 ** ，所以我们必须去最近的城市。 There ar…" at bounding box center [391, 124] width 468 height 149
click at [422, 167] on button "Next" at bounding box center [416, 168] width 46 height 19
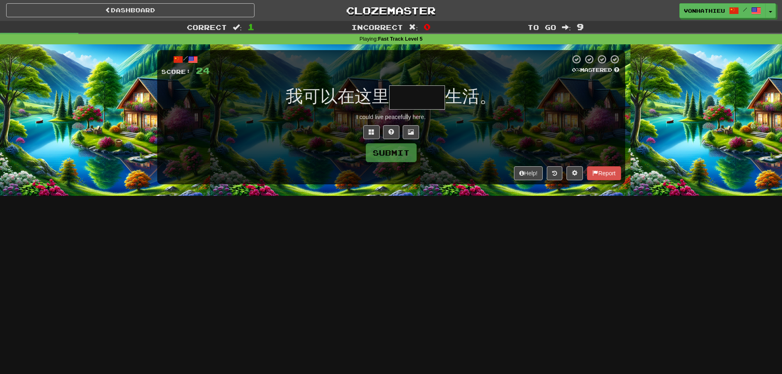
click at [415, 97] on input "text" at bounding box center [417, 97] width 56 height 24
type input "*"
drag, startPoint x: 361, startPoint y: 131, endPoint x: 366, endPoint y: 131, distance: 5.4
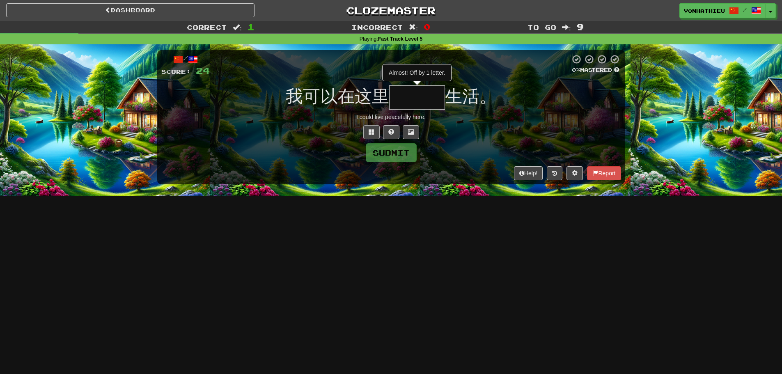
click at [362, 131] on div at bounding box center [391, 132] width 460 height 14
click at [368, 131] on button at bounding box center [371, 132] width 16 height 14
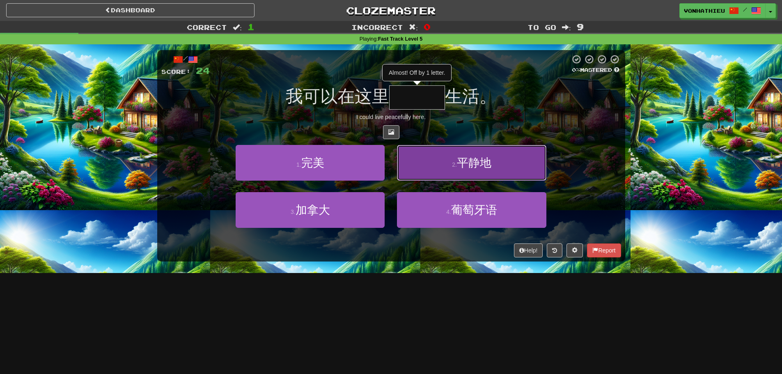
click at [444, 156] on button "2 . 平静地" at bounding box center [471, 163] width 149 height 36
type input "***"
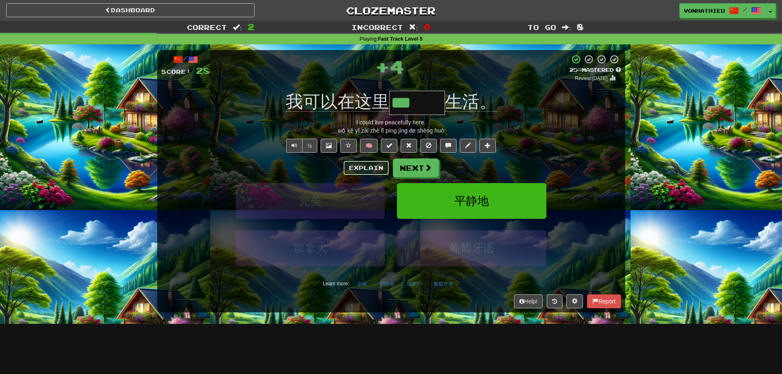
click at [364, 163] on button "Explain" at bounding box center [366, 168] width 45 height 14
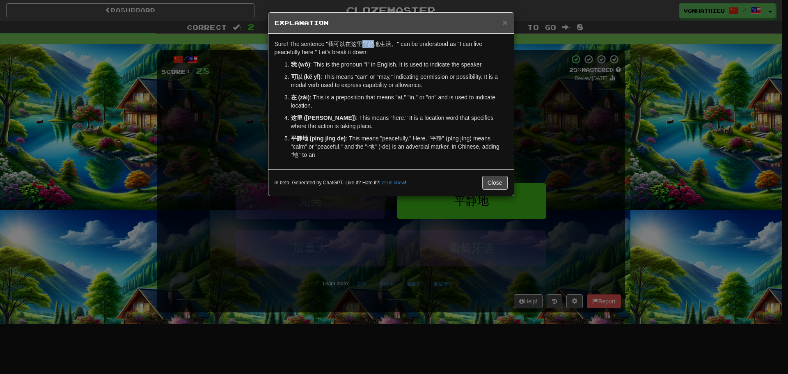
drag, startPoint x: 364, startPoint y: 43, endPoint x: 373, endPoint y: 44, distance: 9.0
click at [373, 44] on p "Sure! The sentence "我可以在这里平静地生活。" can be understood as "I can live peacefully h…" at bounding box center [391, 48] width 233 height 16
click at [380, 53] on body "Dashboard Clozemaster vonhathieu / Toggle Dropdown Dashboard Leaderboard Activi…" at bounding box center [394, 332] width 788 height 665
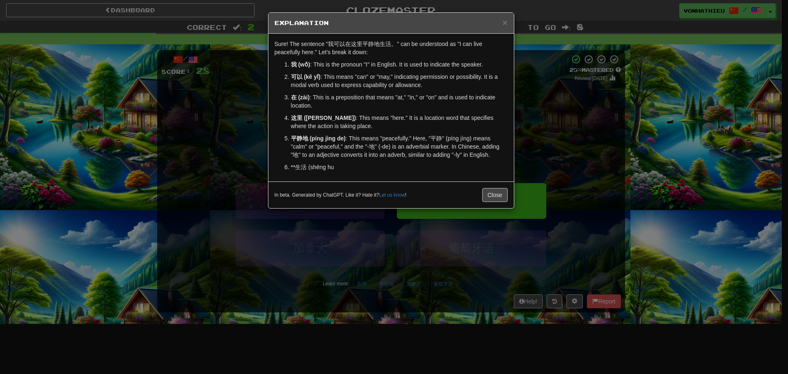
click at [610, 135] on div "× Explanation Sure! The sentence "我可以在这里平静地生活。" can be understood as "I can liv…" at bounding box center [394, 187] width 788 height 374
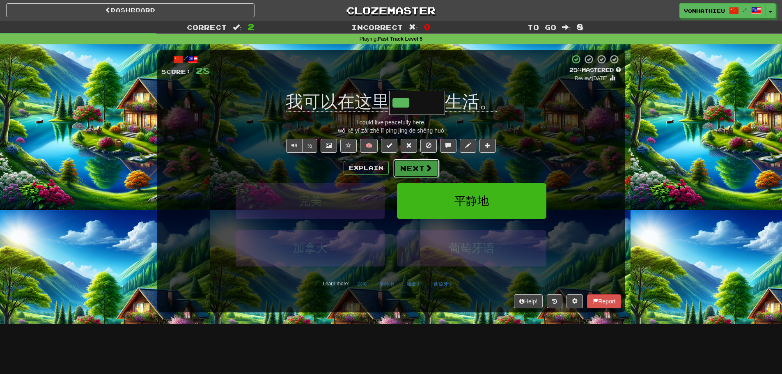
click at [422, 169] on button "Next" at bounding box center [416, 168] width 46 height 19
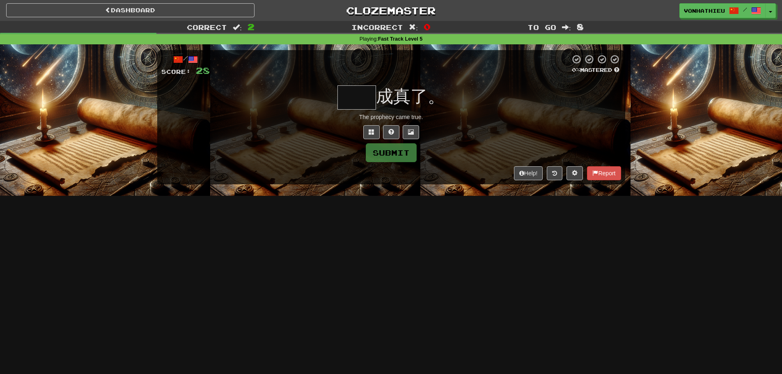
click at [348, 94] on input "text" at bounding box center [356, 97] width 39 height 24
click at [371, 136] on button at bounding box center [371, 132] width 16 height 14
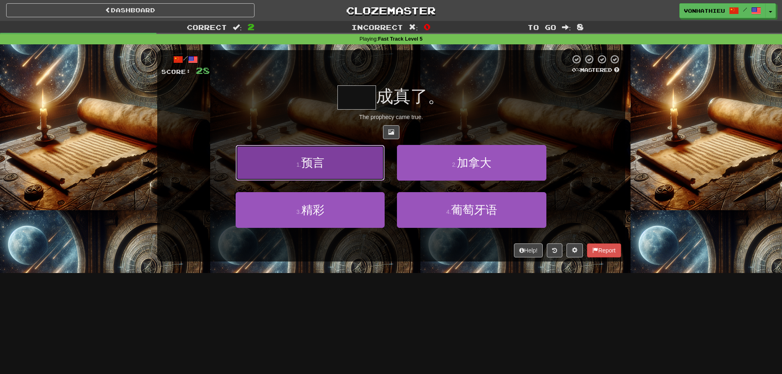
click at [346, 153] on button "1 . 预言" at bounding box center [310, 163] width 149 height 36
type input "**"
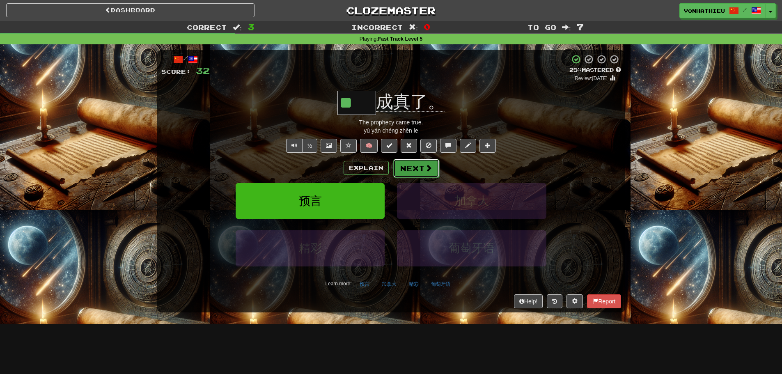
click at [425, 168] on span at bounding box center [428, 167] width 7 height 7
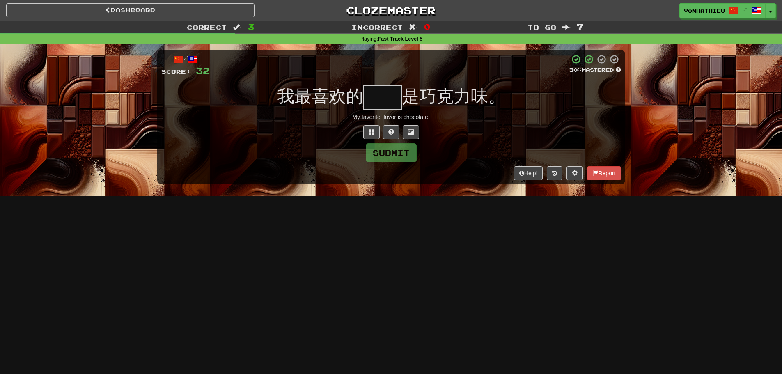
click at [386, 101] on input "text" at bounding box center [382, 97] width 39 height 24
type input "*"
click at [369, 131] on span at bounding box center [372, 132] width 6 height 6
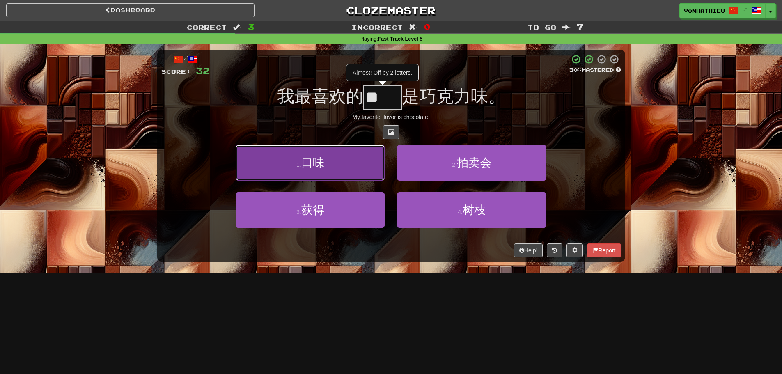
click at [332, 166] on button "1 . 口味" at bounding box center [310, 163] width 149 height 36
type input "**"
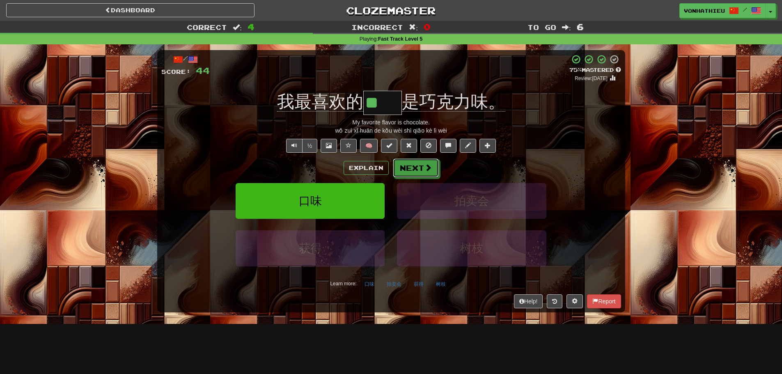
click at [436, 165] on button "Next" at bounding box center [416, 167] width 46 height 19
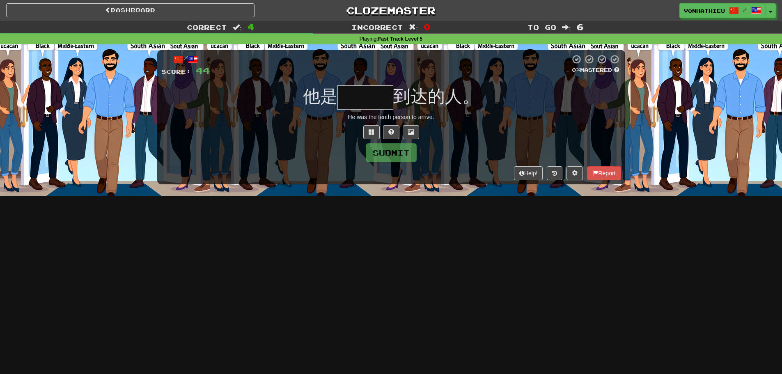
drag, startPoint x: 433, startPoint y: 166, endPoint x: 428, endPoint y: 169, distance: 5.7
click at [432, 167] on div "Help! Report" at bounding box center [391, 173] width 460 height 14
click at [451, 155] on div "Submit" at bounding box center [391, 152] width 460 height 19
click at [376, 106] on input "text" at bounding box center [365, 97] width 56 height 24
click at [369, 131] on span at bounding box center [372, 132] width 6 height 6
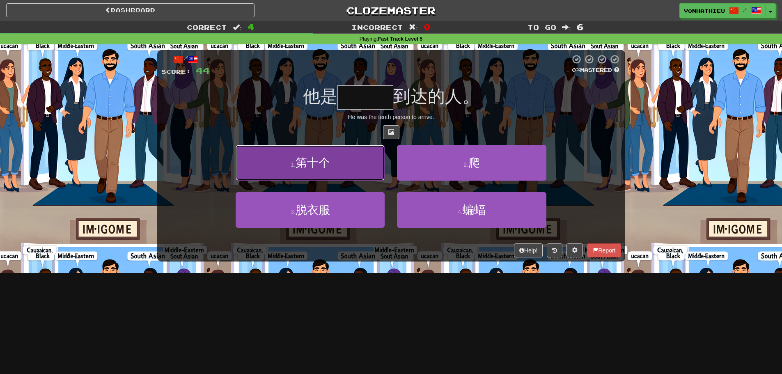
click at [345, 158] on button "1 . 第十个" at bounding box center [310, 163] width 149 height 36
type input "***"
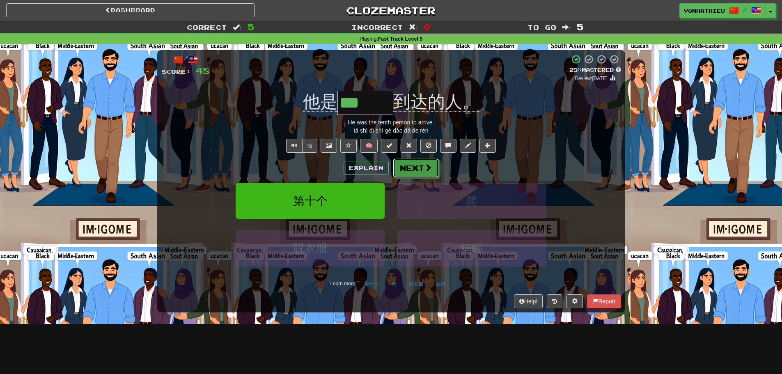
click at [434, 167] on button "Next" at bounding box center [416, 167] width 46 height 19
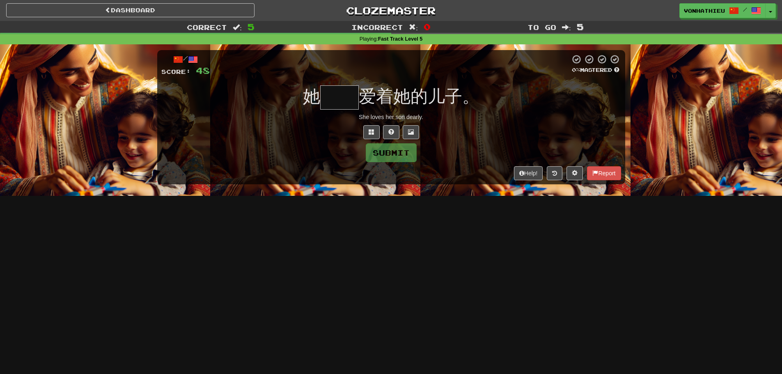
click at [326, 105] on input "text" at bounding box center [339, 97] width 39 height 24
click at [368, 127] on button at bounding box center [371, 132] width 16 height 14
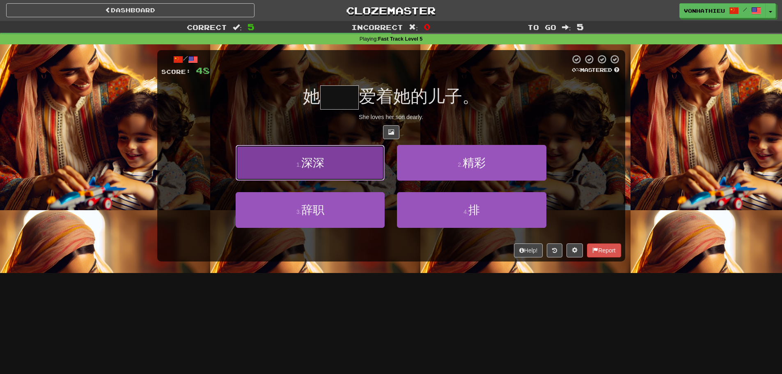
click at [369, 168] on button "1 . 深深" at bounding box center [310, 163] width 149 height 36
type input "**"
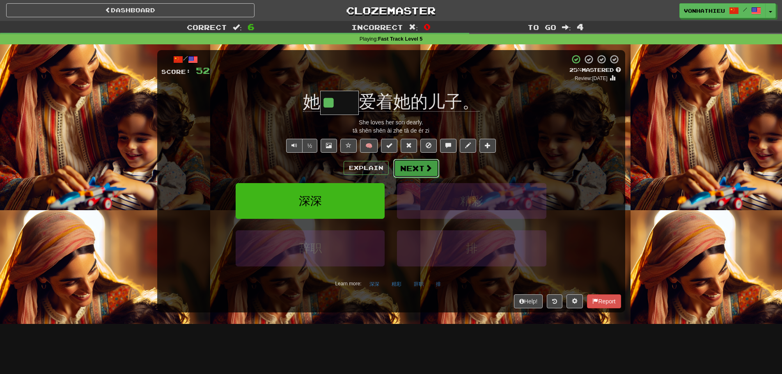
click at [428, 172] on button "Next" at bounding box center [416, 168] width 46 height 19
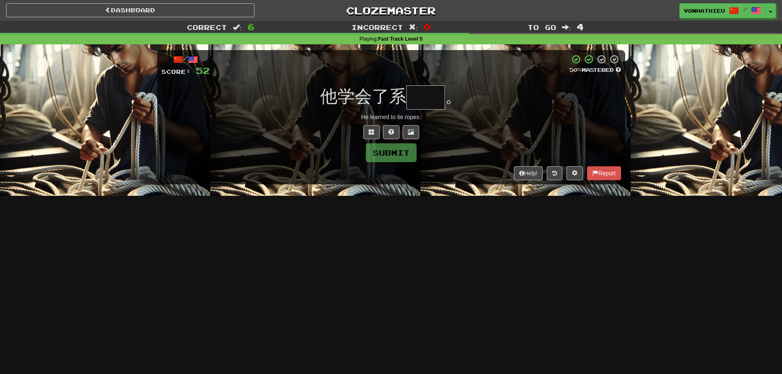
click at [421, 108] on input "text" at bounding box center [425, 97] width 39 height 24
click at [426, 105] on input "text" at bounding box center [425, 97] width 39 height 24
click at [368, 135] on button at bounding box center [371, 132] width 16 height 14
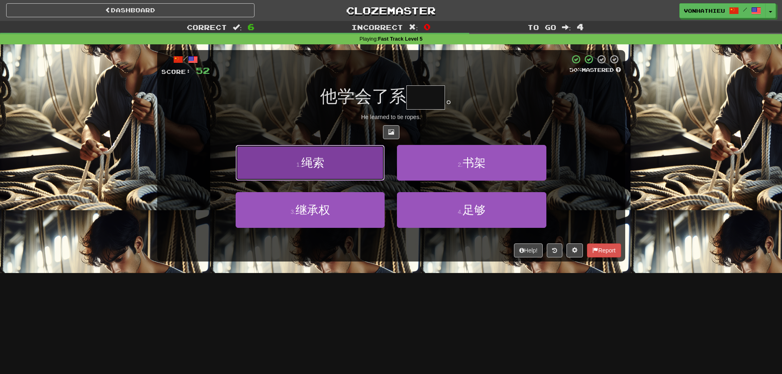
click at [348, 161] on button "1 . 绳索" at bounding box center [310, 163] width 149 height 36
type input "**"
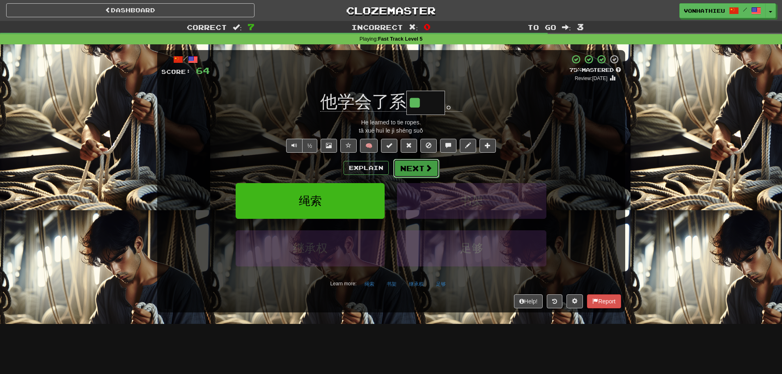
click at [418, 169] on button "Next" at bounding box center [416, 168] width 46 height 19
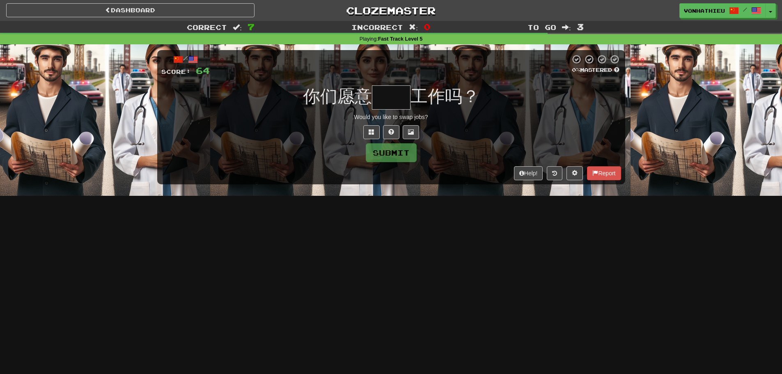
click at [392, 104] on input "text" at bounding box center [391, 97] width 39 height 24
click at [373, 137] on button at bounding box center [371, 132] width 16 height 14
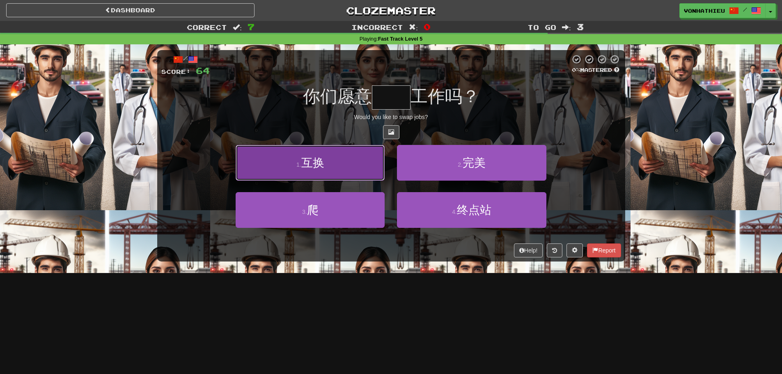
click at [364, 171] on button "1 . 互换" at bounding box center [310, 163] width 149 height 36
type input "**"
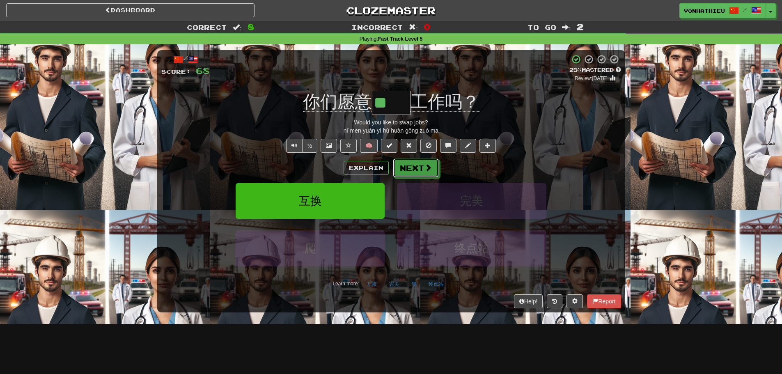
click at [415, 167] on button "Next" at bounding box center [416, 167] width 46 height 19
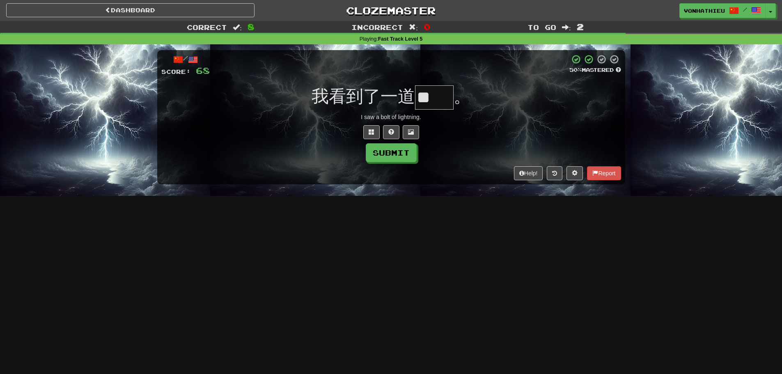
type input "*"
click at [371, 126] on button at bounding box center [371, 132] width 16 height 14
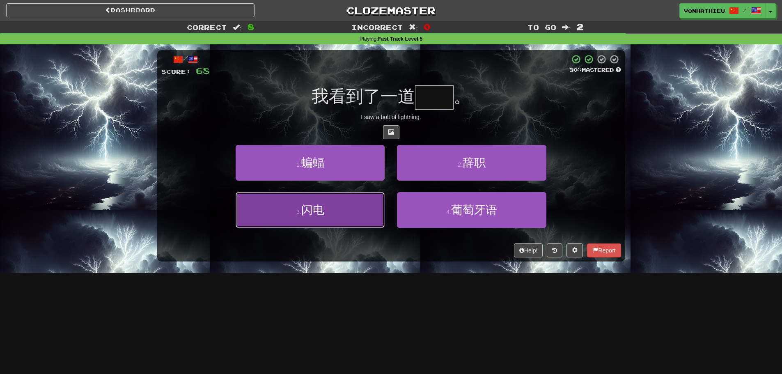
click at [354, 219] on button "3 . 闪电" at bounding box center [310, 210] width 149 height 36
type input "**"
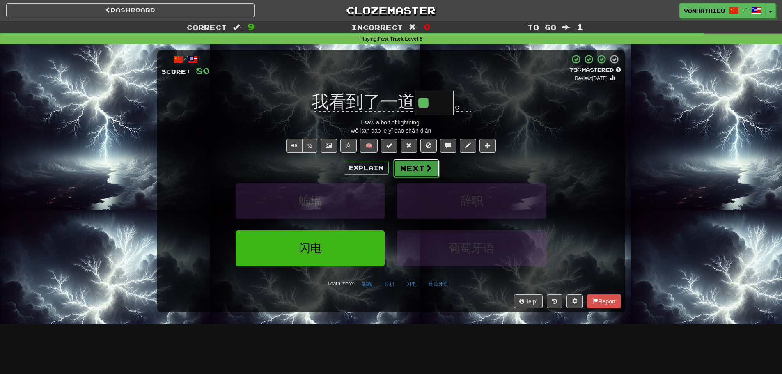
click at [417, 166] on button "Next" at bounding box center [416, 168] width 46 height 19
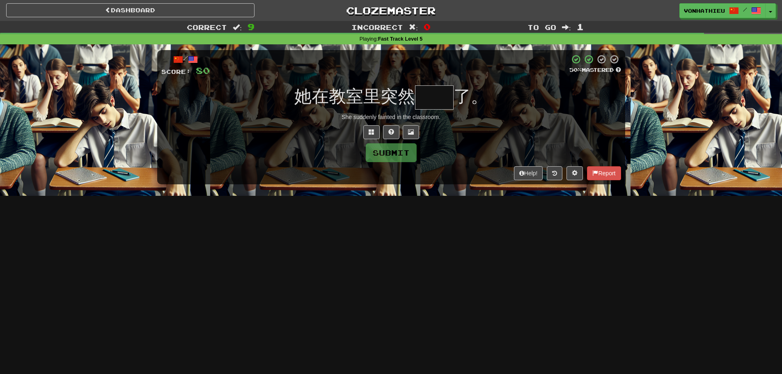
click at [435, 94] on input "text" at bounding box center [434, 97] width 39 height 24
click at [373, 130] on span at bounding box center [372, 132] width 6 height 6
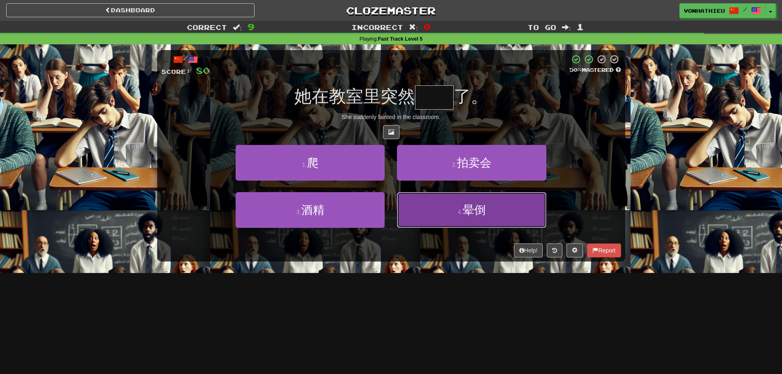
click at [514, 214] on button "4 . 晕倒" at bounding box center [471, 210] width 149 height 36
type input "**"
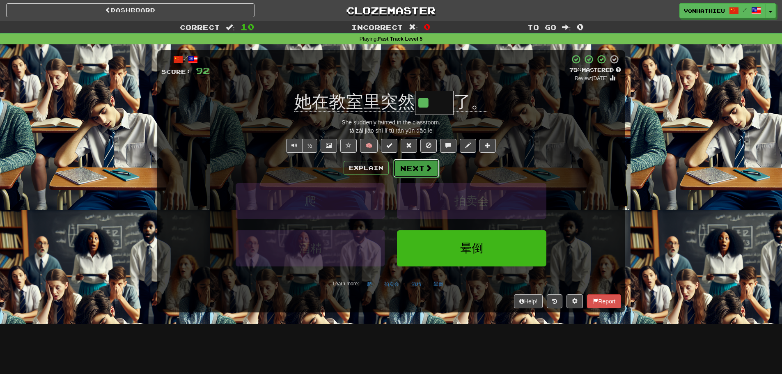
click at [417, 168] on button "Next" at bounding box center [416, 168] width 46 height 19
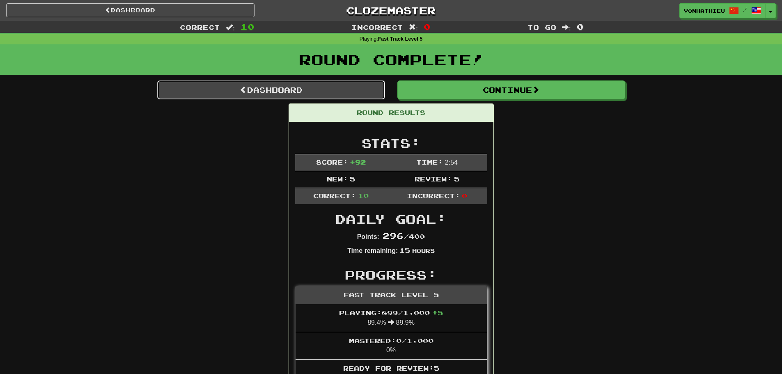
click at [314, 90] on link "Dashboard" at bounding box center [271, 89] width 228 height 19
